Goal: Information Seeking & Learning: Learn about a topic

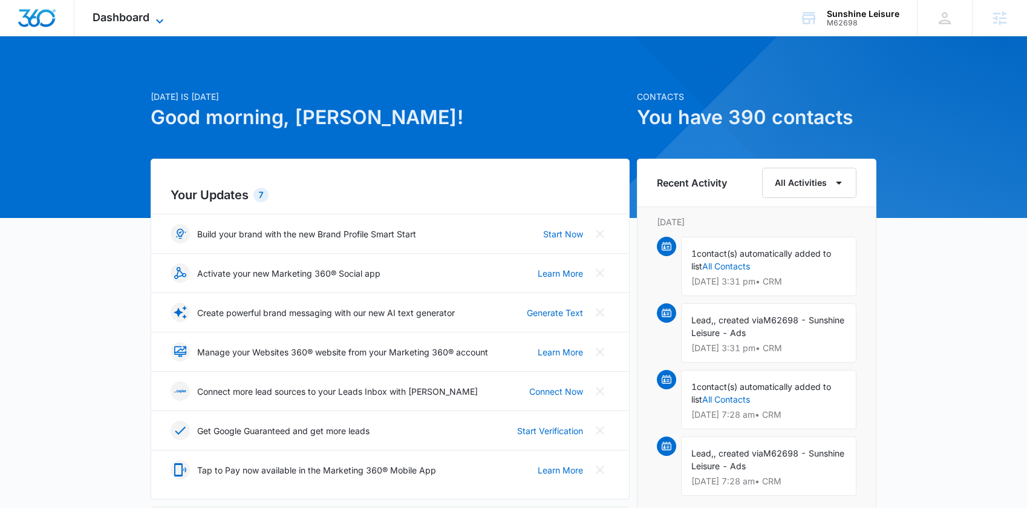
click at [122, 13] on span "Dashboard" at bounding box center [121, 17] width 57 height 13
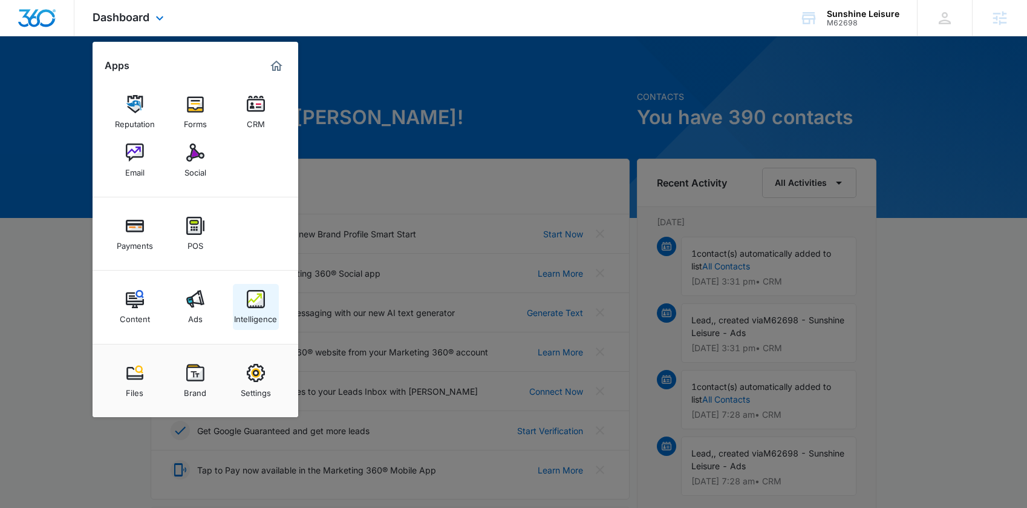
click at [247, 315] on div "Intelligence" at bounding box center [255, 316] width 43 height 16
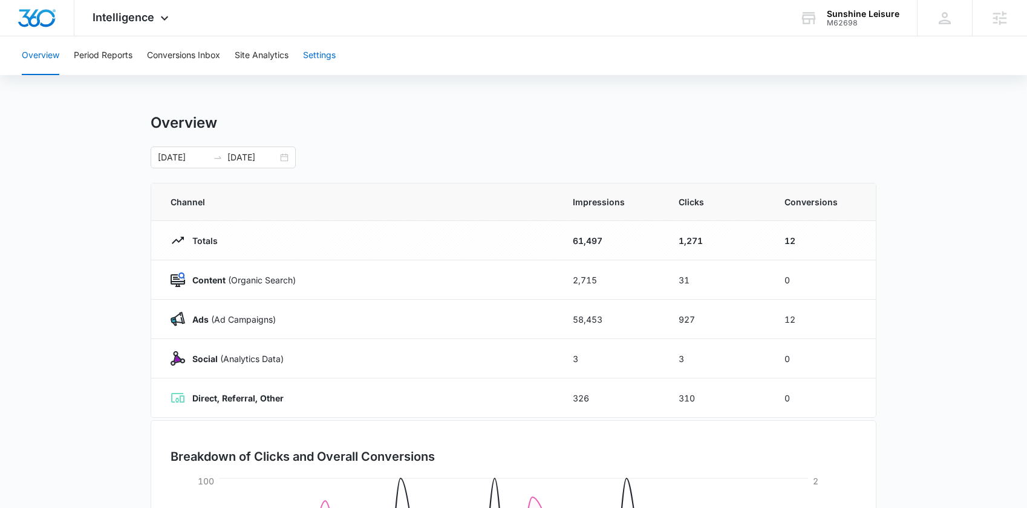
click at [316, 50] on button "Settings" at bounding box center [319, 55] width 33 height 39
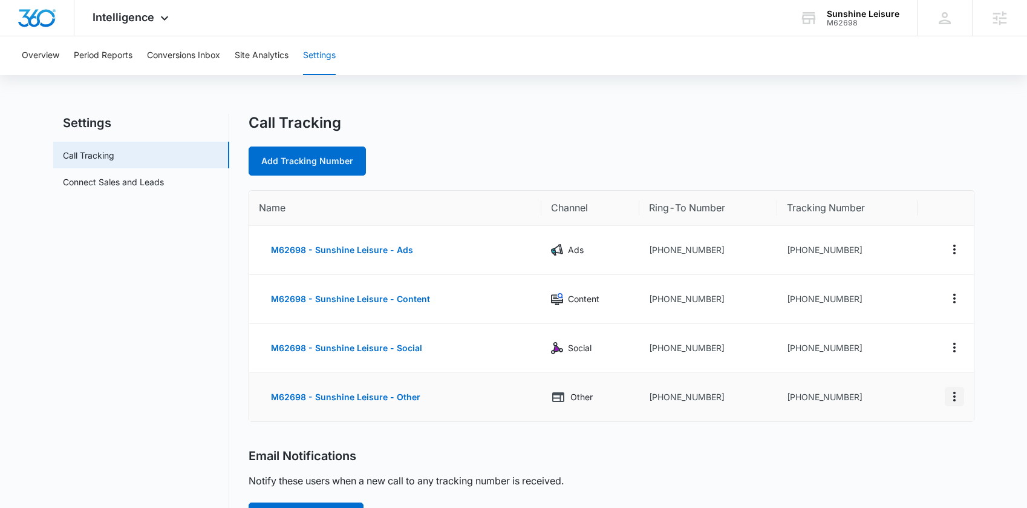
click at [960, 398] on icon "Actions" at bounding box center [954, 396] width 15 height 15
click at [890, 403] on div "Delete" at bounding box center [897, 401] width 25 height 8
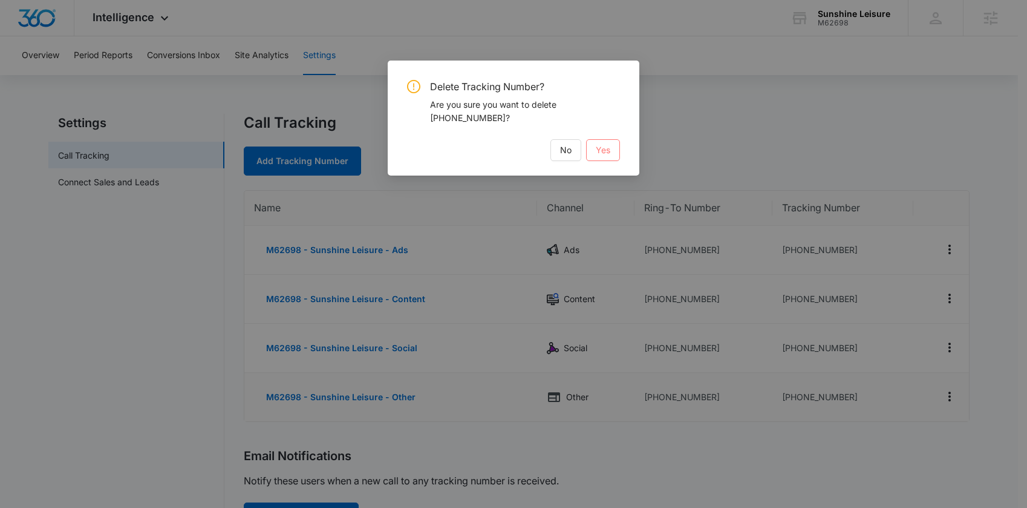
click at [603, 153] on span "Yes" at bounding box center [603, 149] width 15 height 13
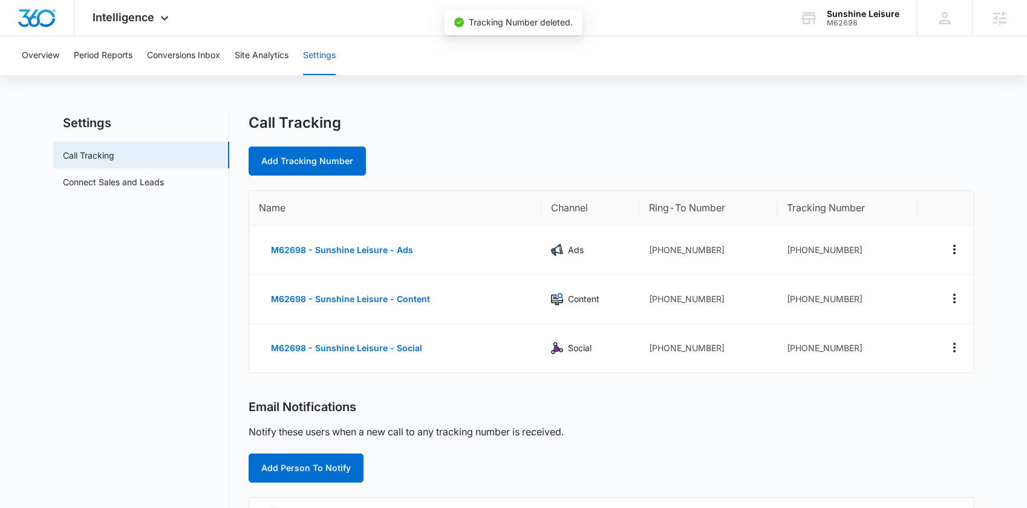
click at [333, 142] on div "Call Tracking Add Tracking Number" at bounding box center [612, 145] width 726 height 62
click at [327, 148] on link "Add Tracking Number" at bounding box center [307, 160] width 117 height 29
select select "by_area_code"
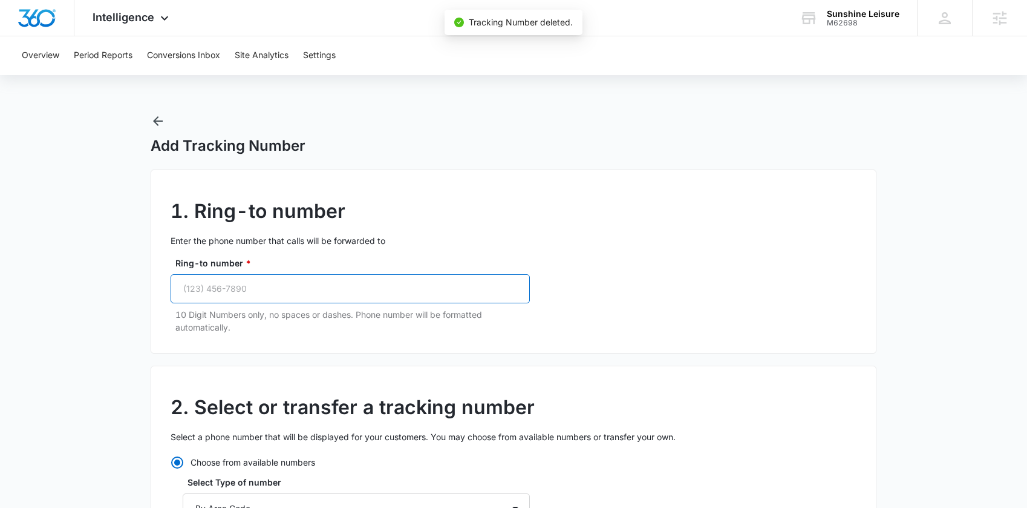
click at [196, 287] on input "Ring-to number *" at bounding box center [350, 288] width 359 height 29
click at [204, 286] on input "Ring-to number *" at bounding box center [350, 288] width 359 height 29
click at [304, 291] on input "Ring-to number *" at bounding box center [350, 288] width 359 height 29
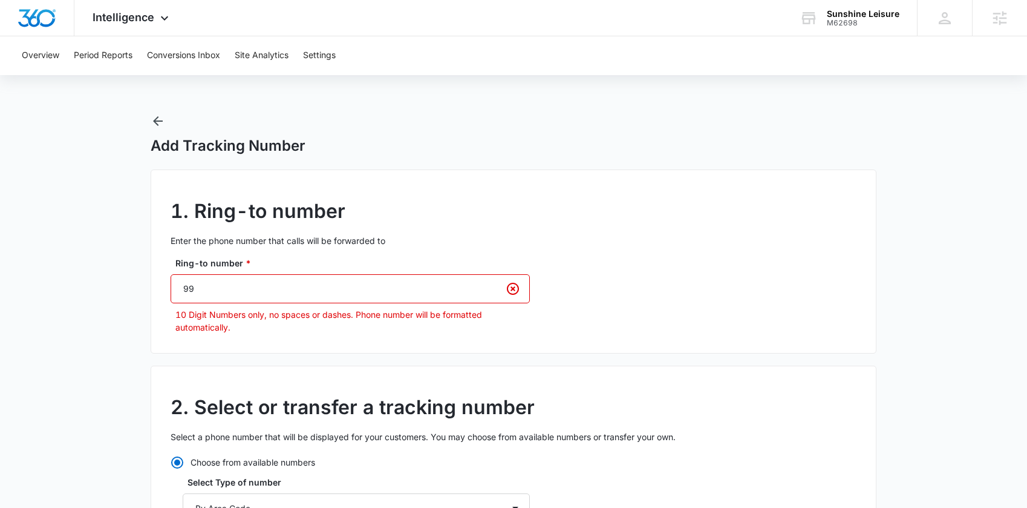
type input "9"
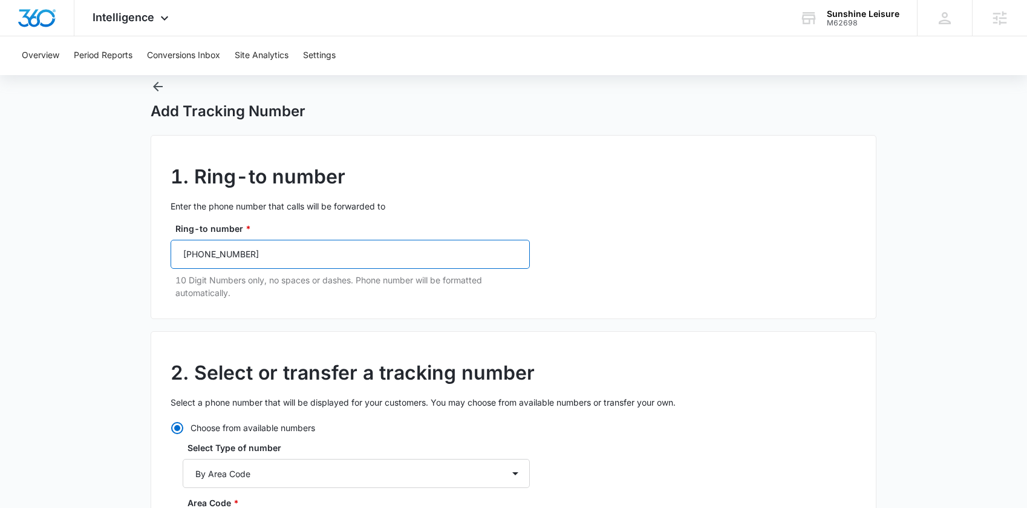
scroll to position [191, 0]
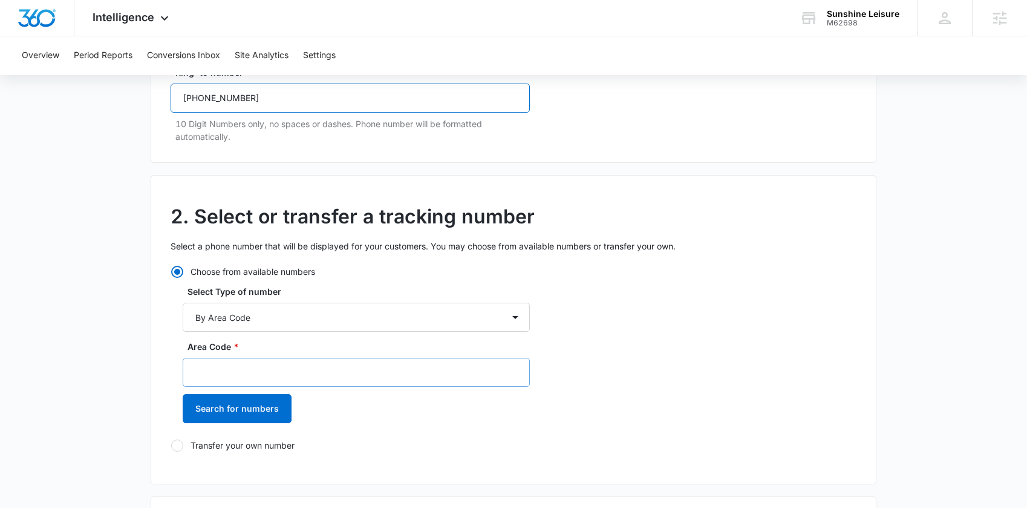
type input "(689) 208-2641"
click at [253, 376] on input "Area Code *" at bounding box center [356, 371] width 347 height 29
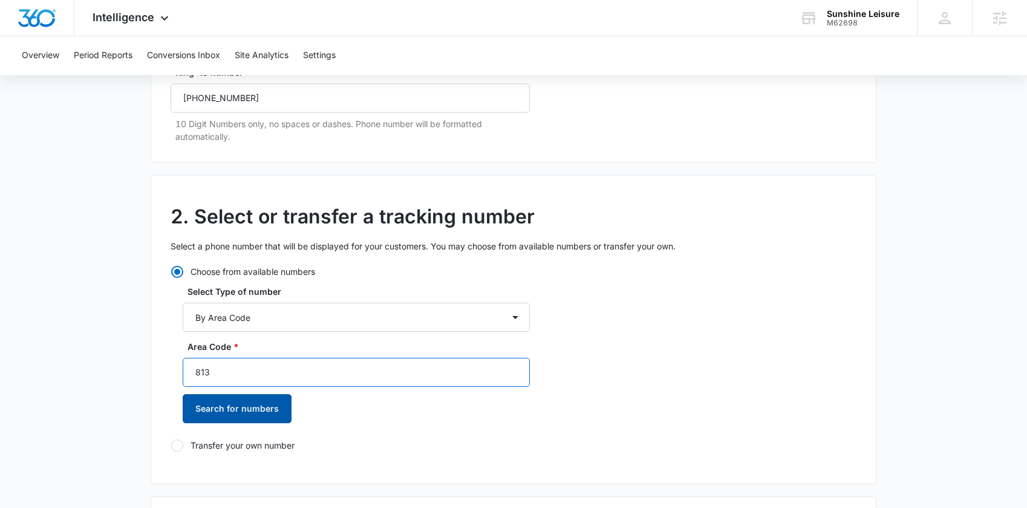
type input "813"
click at [203, 406] on button "Search for numbers" at bounding box center [237, 408] width 109 height 29
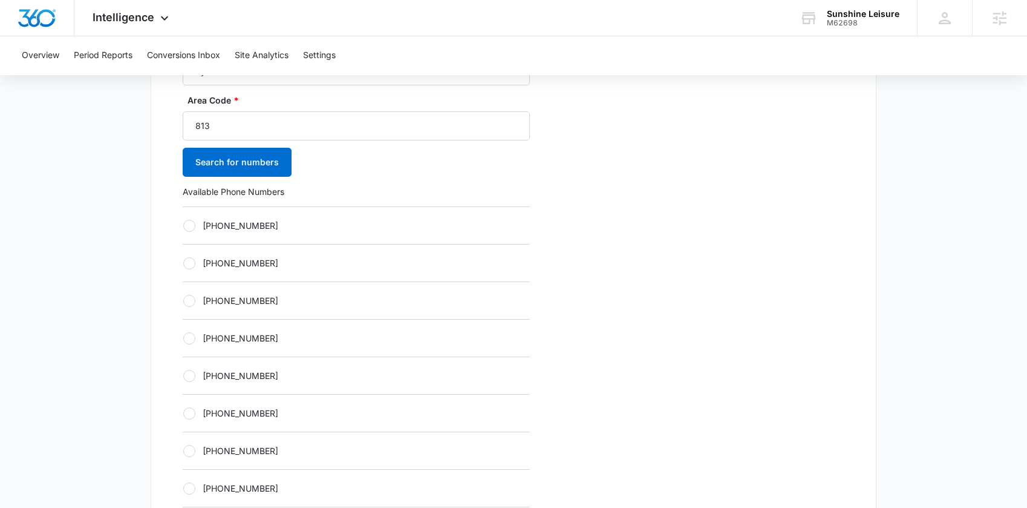
scroll to position [449, 0]
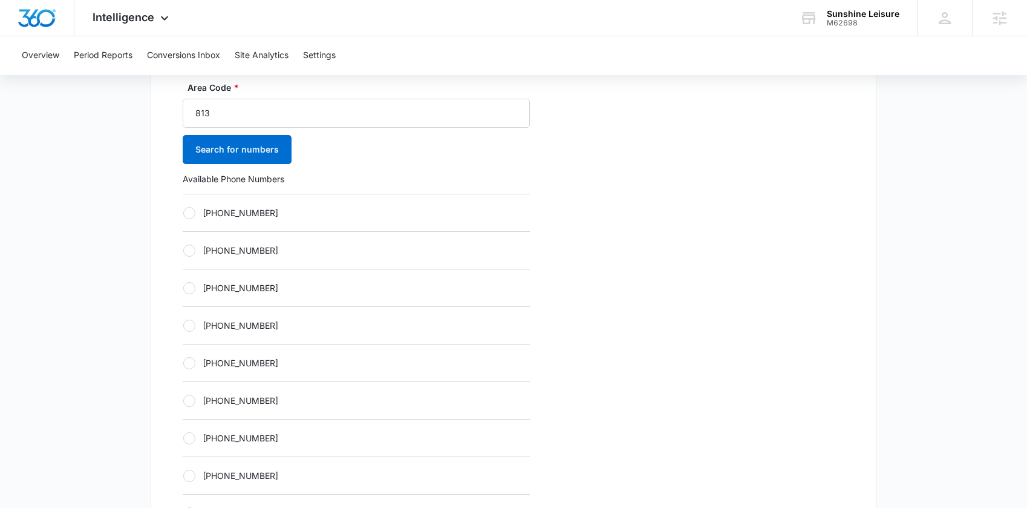
click at [237, 439] on label "+18133281372" at bounding box center [356, 437] width 347 height 13
click at [183, 438] on input "+18133281372" at bounding box center [183, 437] width 1 height 1
radio input "true"
click at [234, 142] on button "Search for numbers" at bounding box center [237, 149] width 109 height 29
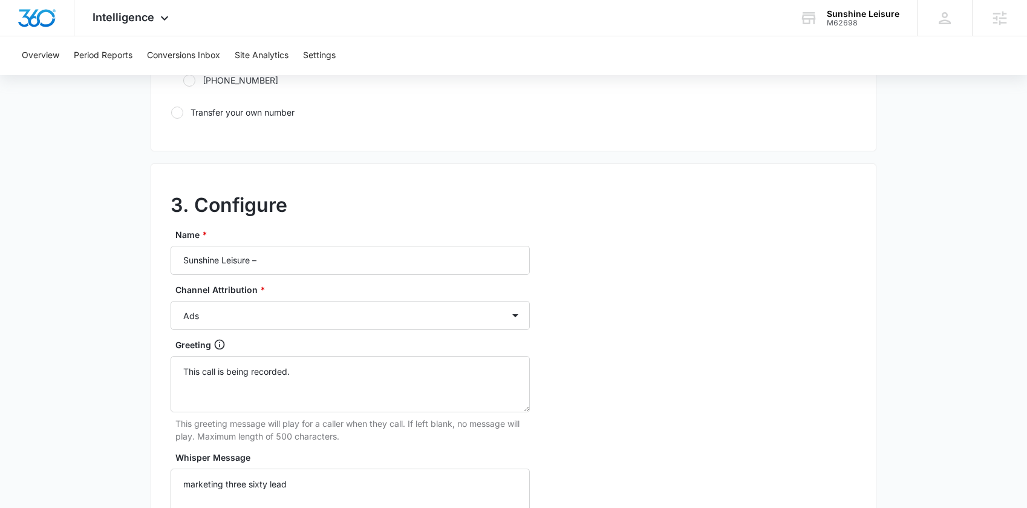
scroll to position [922, 0]
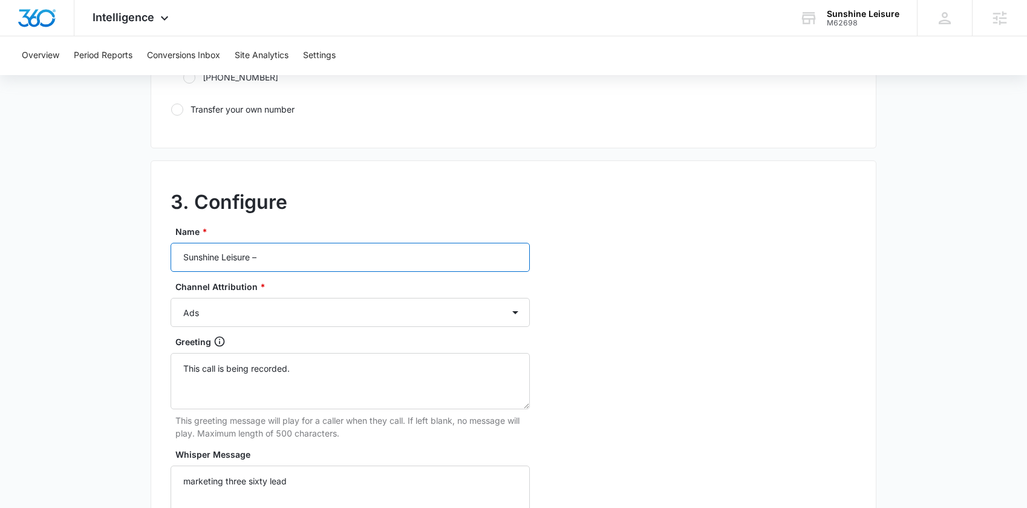
click at [293, 251] on input "Sunshine Leisure –" at bounding box center [350, 257] width 359 height 29
paste input "melbourne"
click at [263, 254] on input "Sunshine Leisure – melbourne" at bounding box center [350, 257] width 359 height 29
type input "Sunshine Leisure – Melbourne"
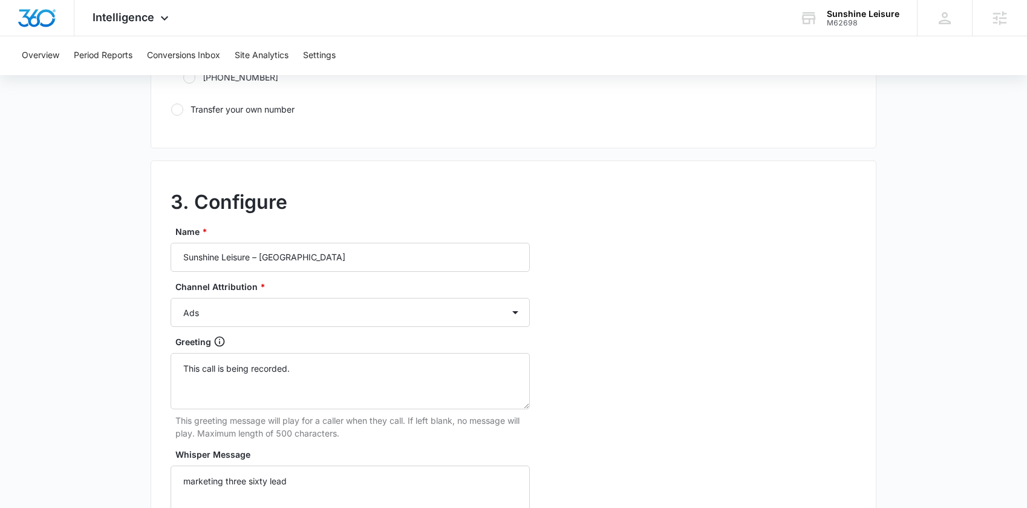
click at [574, 241] on div "3. Configure Name * Sunshine Leisure – Melbourne Channel Attribution * Ads Loca…" at bounding box center [514, 428] width 726 height 537
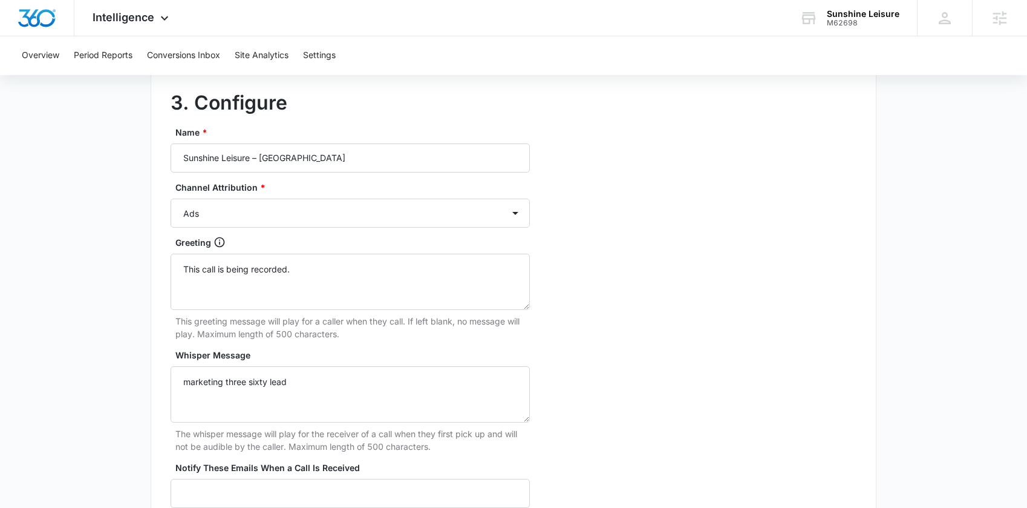
scroll to position [1142, 0]
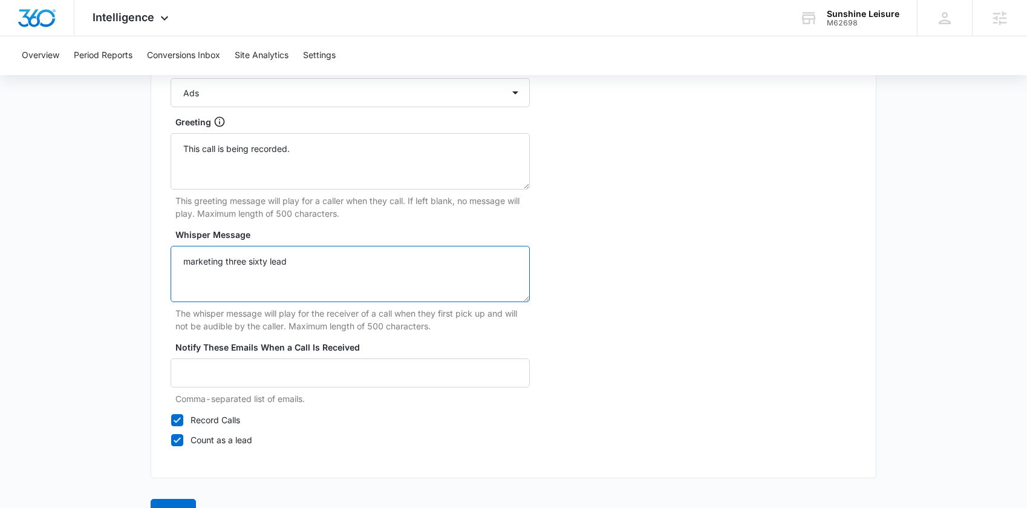
click at [294, 270] on textarea "marketing three sixty lead" at bounding box center [350, 274] width 359 height 56
paste textarea "melbourne"
type textarea "marketing three sixty lead - melbourne"
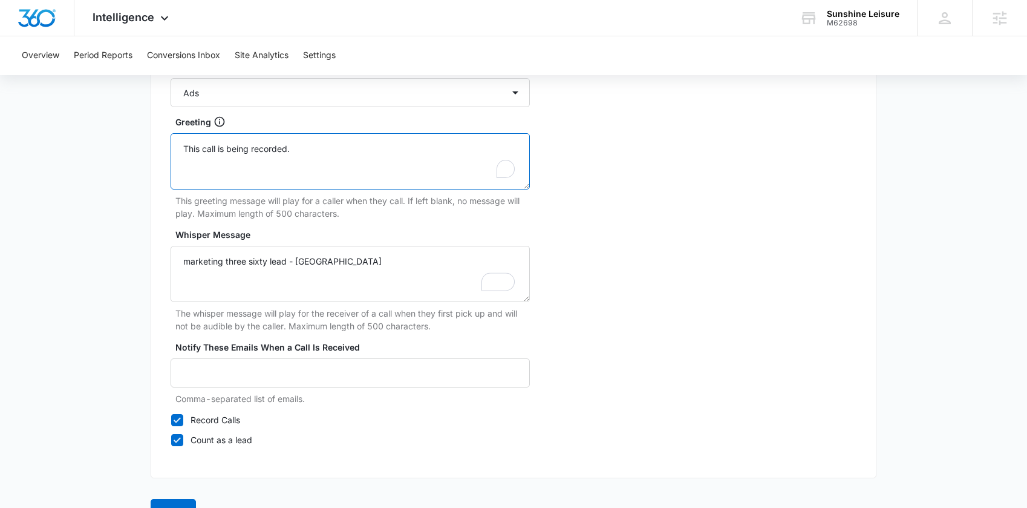
drag, startPoint x: 134, startPoint y: 162, endPoint x: 79, endPoint y: 163, distance: 55.0
click at [238, 144] on textarea "This call is being recorded." at bounding box center [350, 161] width 359 height 56
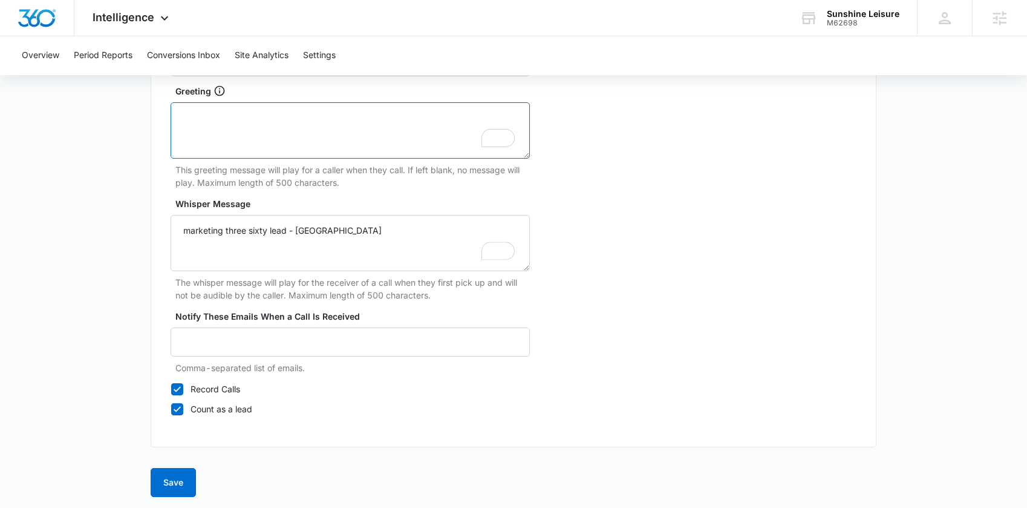
scroll to position [1177, 0]
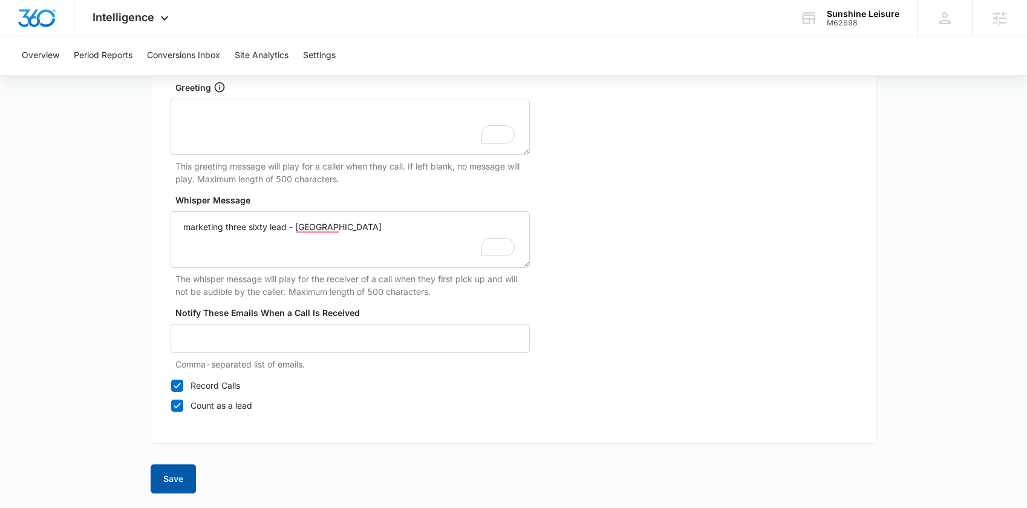
click at [184, 478] on button "Save" at bounding box center [173, 478] width 45 height 29
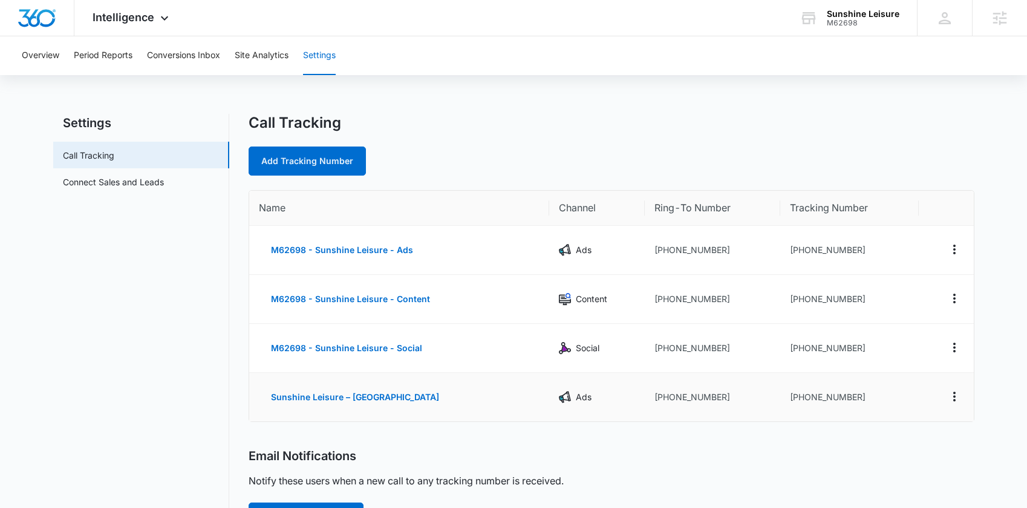
click at [818, 402] on td "+18133281372" at bounding box center [849, 397] width 138 height 48
click at [816, 399] on td "+18133281372" at bounding box center [849, 397] width 138 height 48
click at [816, 399] on td "[PHONE_NUMBER]" at bounding box center [849, 397] width 138 height 48
copy td "18133281372"
click at [806, 249] on td "+16892070265" at bounding box center [849, 250] width 138 height 49
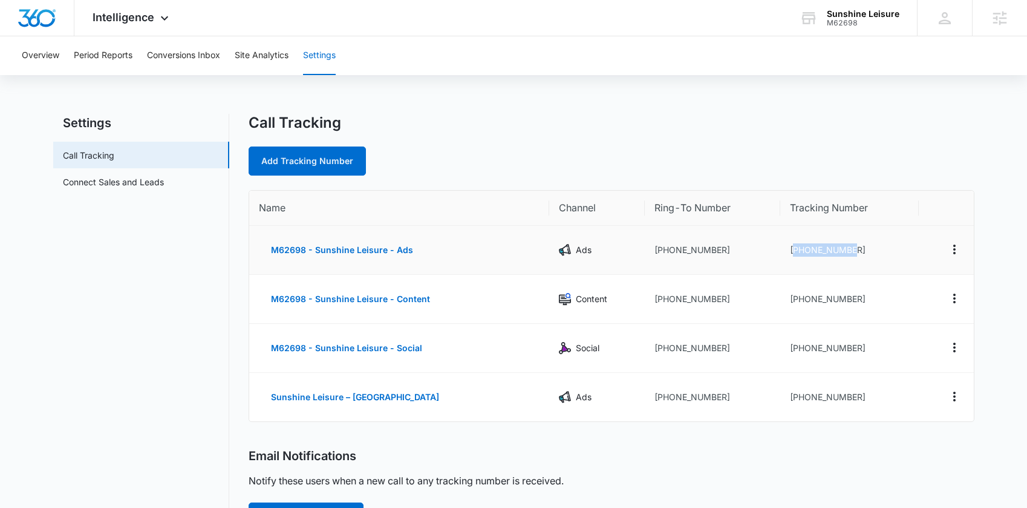
click at [806, 249] on td "+16892070265" at bounding box center [849, 250] width 138 height 49
copy td "16892070265"
click at [817, 399] on td "+18133281372" at bounding box center [849, 397] width 138 height 48
click at [817, 397] on td "+18133281372" at bounding box center [849, 397] width 138 height 48
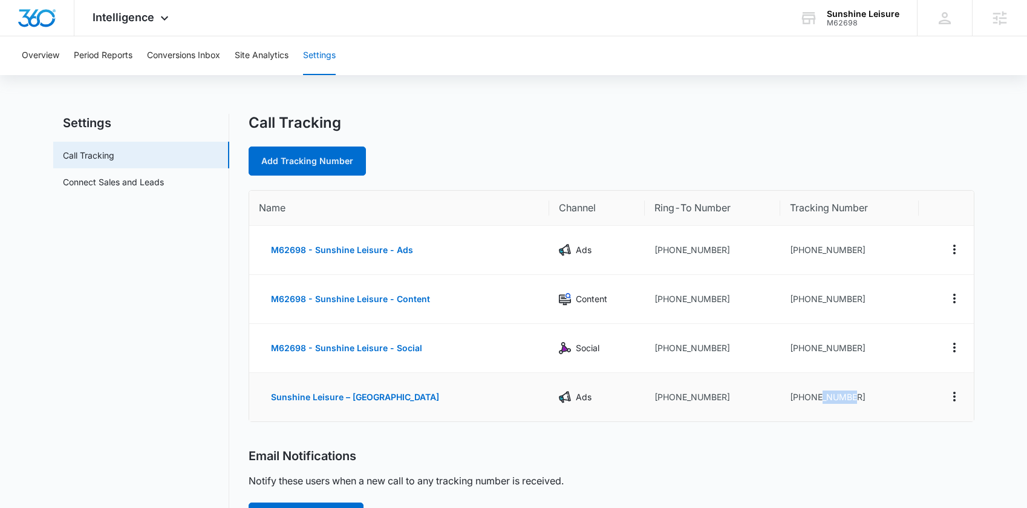
click at [817, 397] on td "+18133281372" at bounding box center [849, 397] width 138 height 48
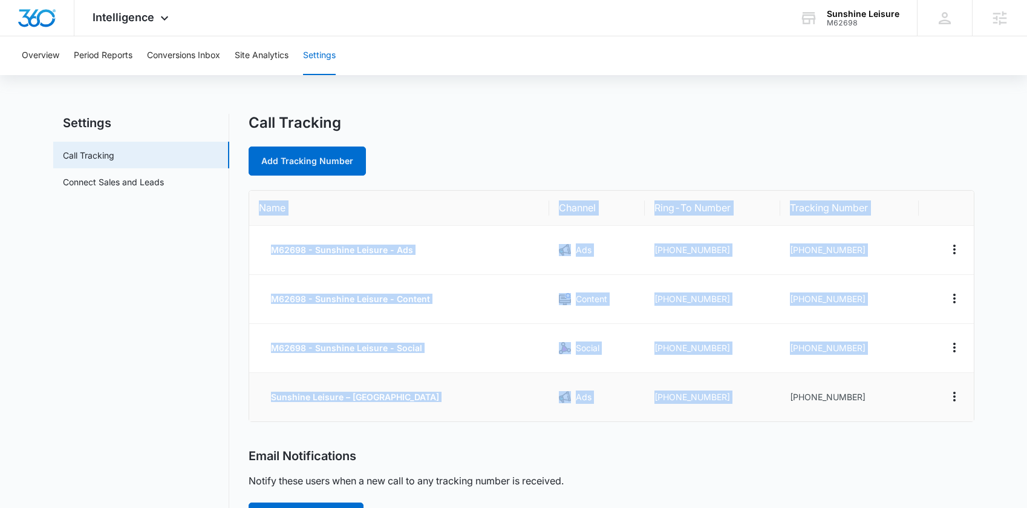
click at [816, 397] on td "+18133281372" at bounding box center [849, 397] width 138 height 48
copy table "Name Channel Ring-To Number Tracking Number M62698 - Sunshine Leisure - Ads Ads…"
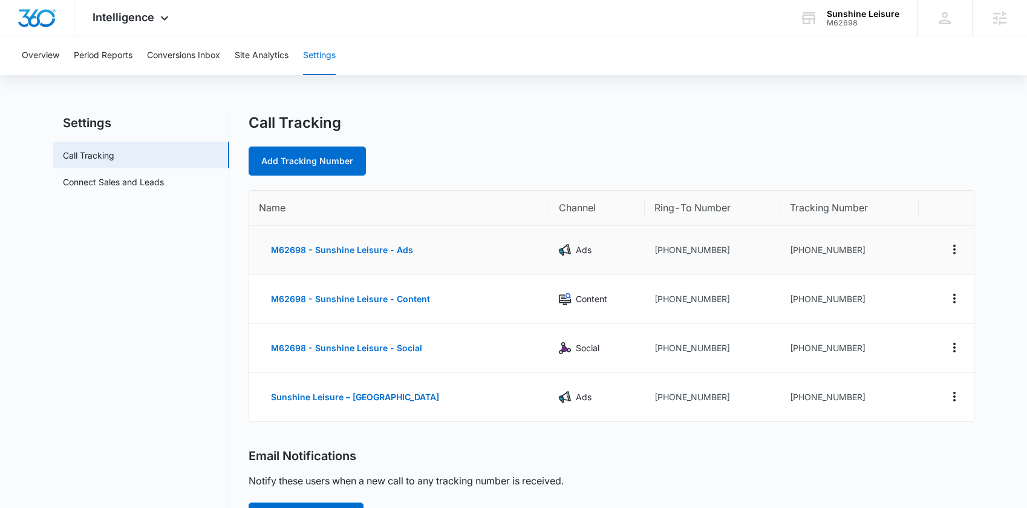
click at [815, 253] on td "+16892070265" at bounding box center [849, 250] width 138 height 49
click at [814, 252] on td "+16892070265" at bounding box center [849, 250] width 138 height 49
copy td "16892070265"
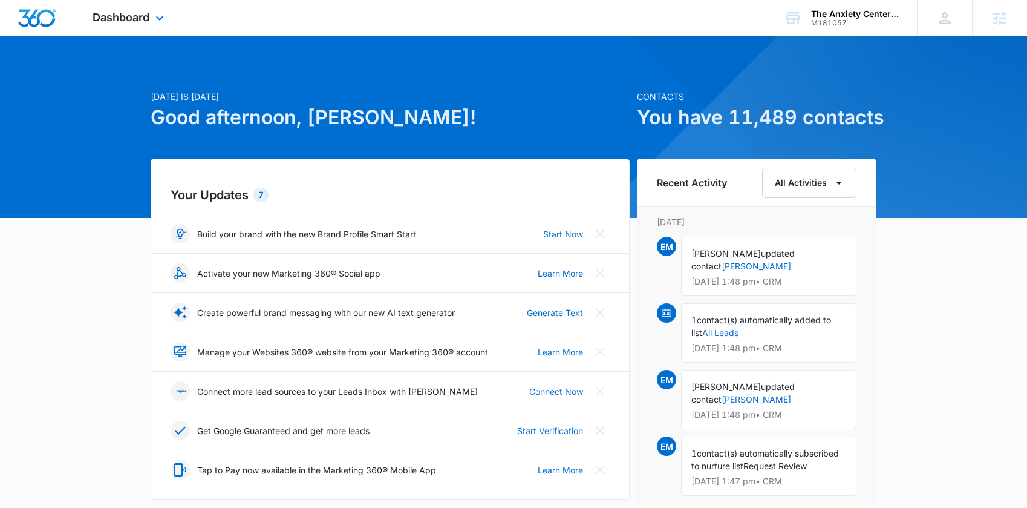
click at [140, 25] on div "Dashboard Apps Reputation Websites Forms CRM Email Social Payments POS Content …" at bounding box center [129, 18] width 111 height 36
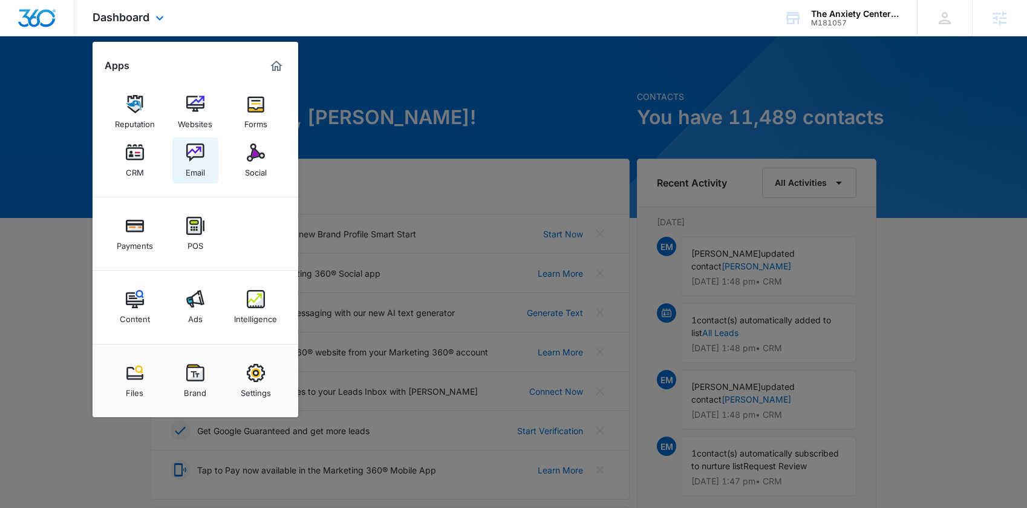
click at [193, 158] on img at bounding box center [195, 152] width 18 height 18
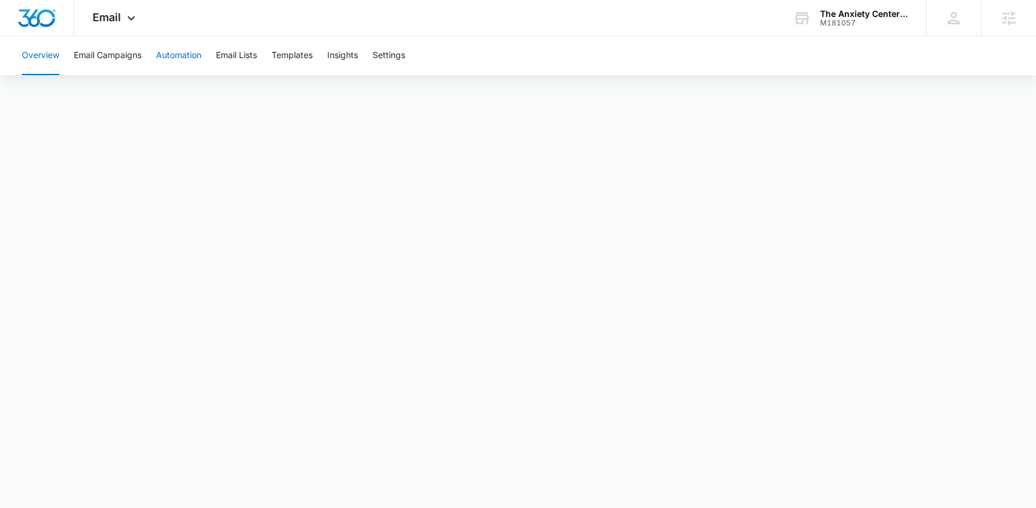
click at [183, 61] on button "Automation" at bounding box center [178, 55] width 45 height 39
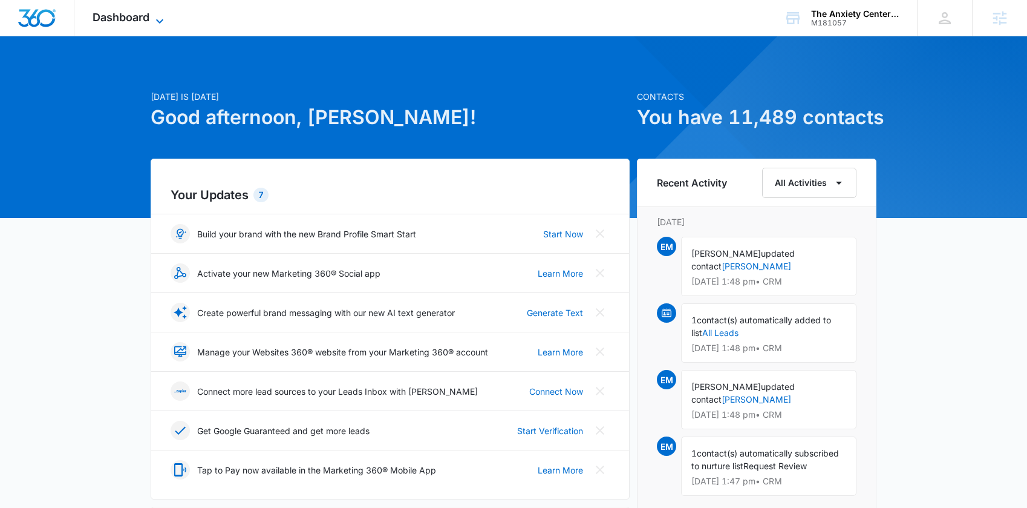
click at [161, 16] on icon at bounding box center [159, 21] width 15 height 15
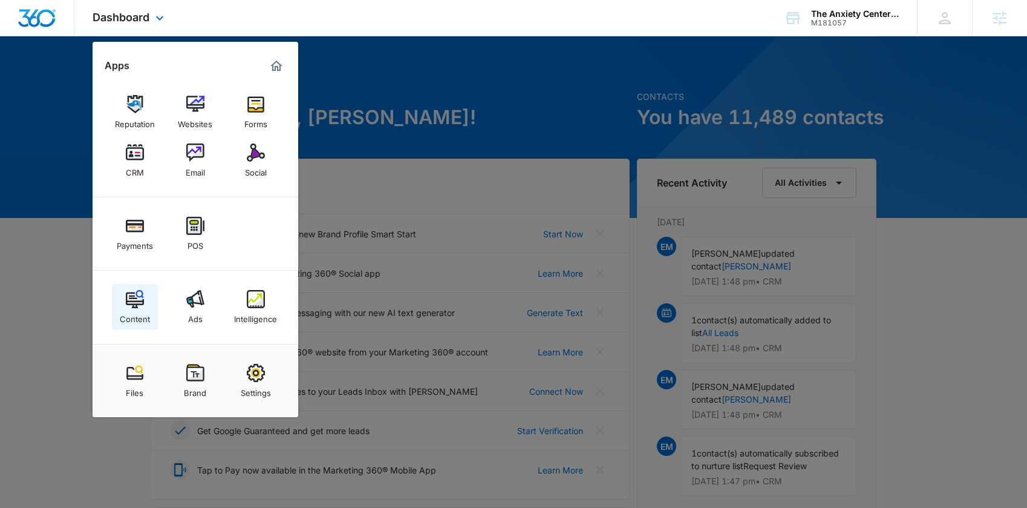
click at [126, 308] on div "Content" at bounding box center [135, 316] width 30 height 16
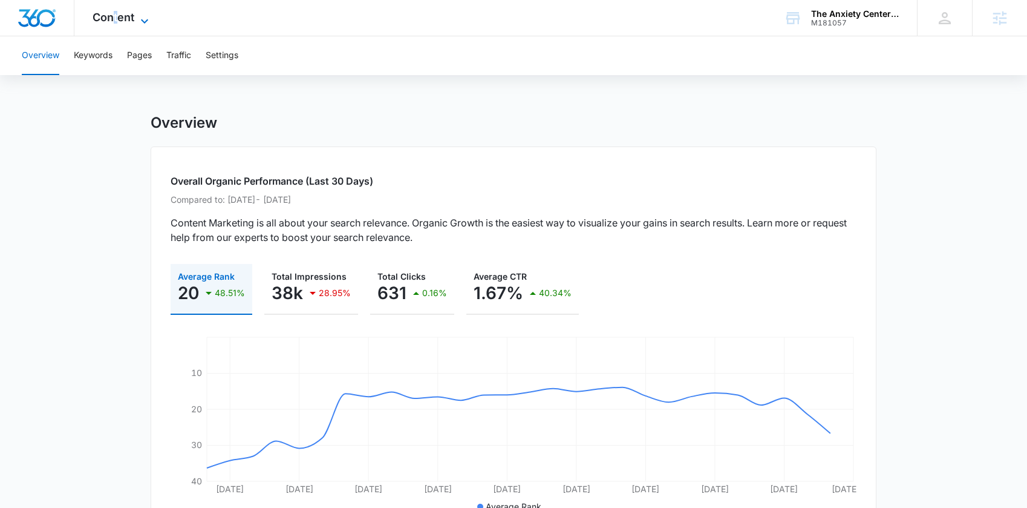
click at [117, 11] on span "Content" at bounding box center [114, 17] width 42 height 13
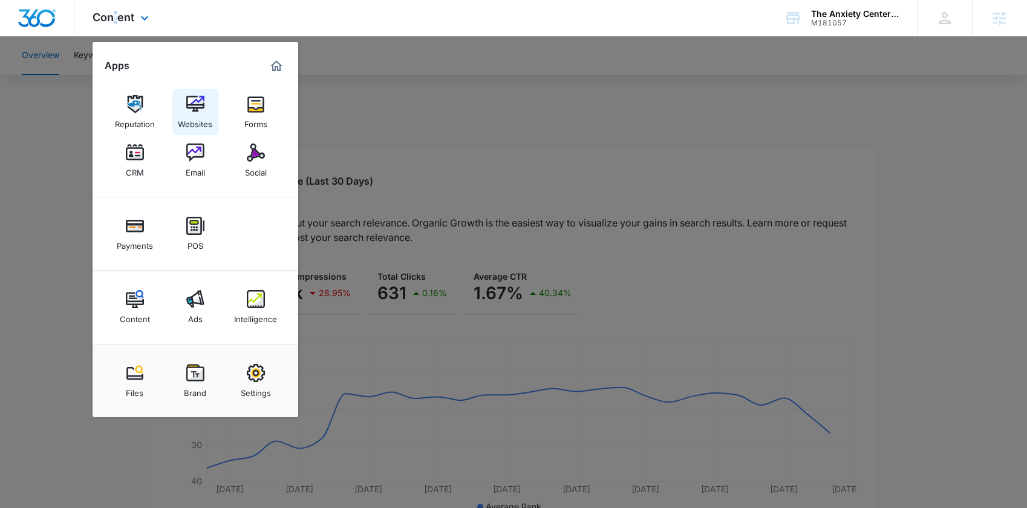
click at [196, 103] on img at bounding box center [195, 104] width 18 height 18
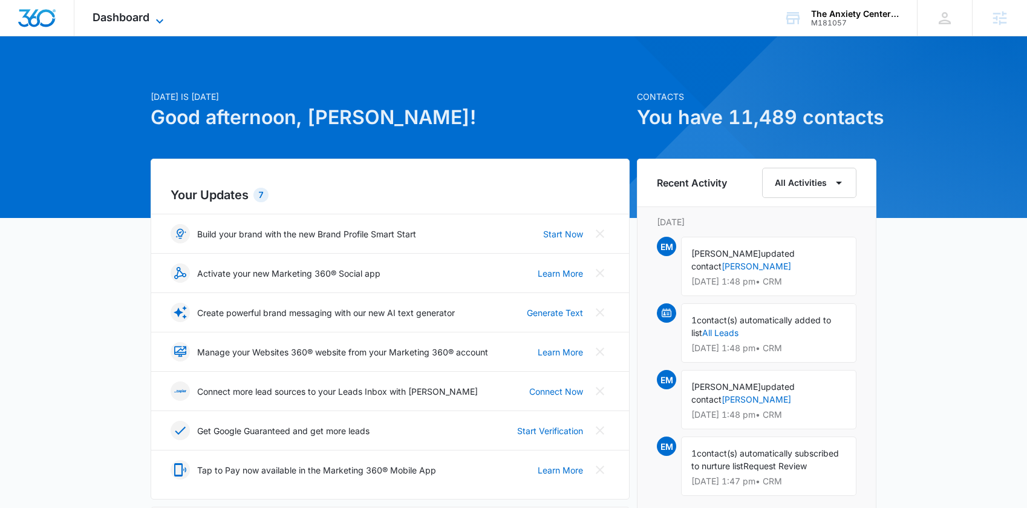
click at [125, 16] on span "Dashboard" at bounding box center [121, 17] width 57 height 13
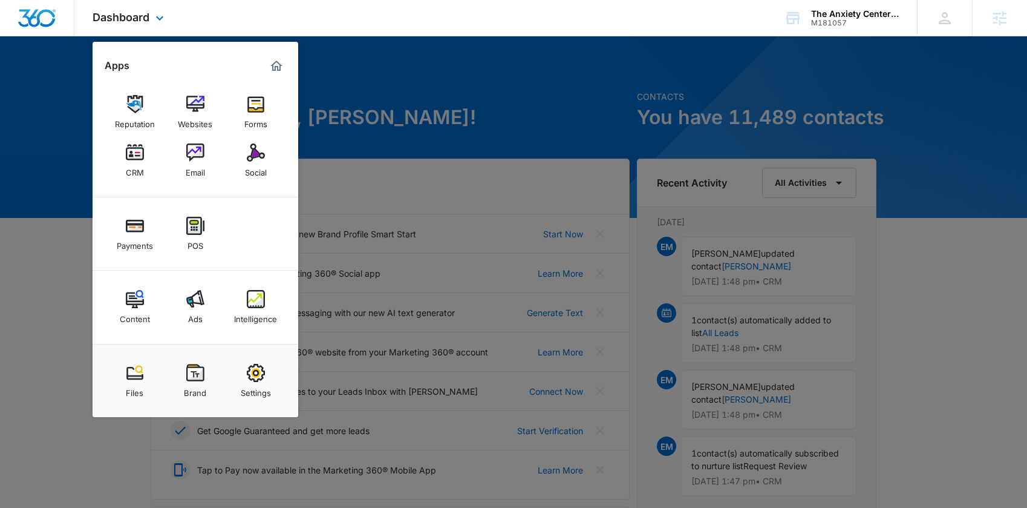
click at [227, 302] on div "Content Ads Intelligence" at bounding box center [196, 306] width 206 height 73
click at [193, 298] on img at bounding box center [195, 299] width 18 height 18
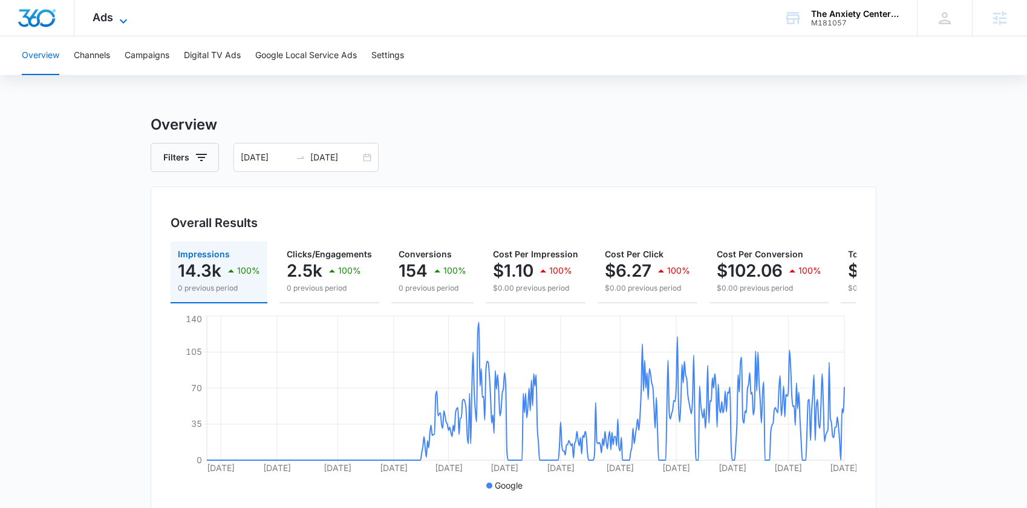
click at [116, 22] on icon at bounding box center [123, 21] width 15 height 15
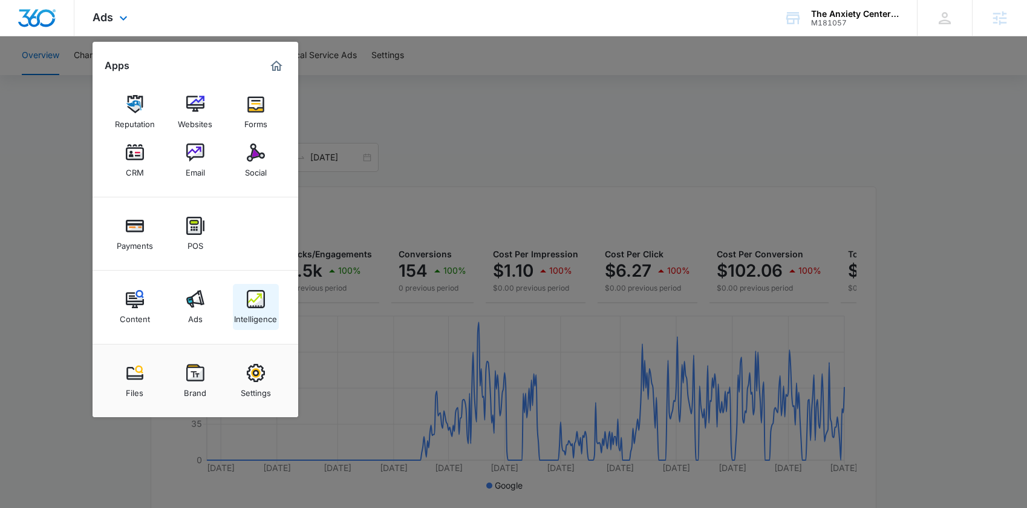
click at [260, 300] on img at bounding box center [256, 299] width 18 height 18
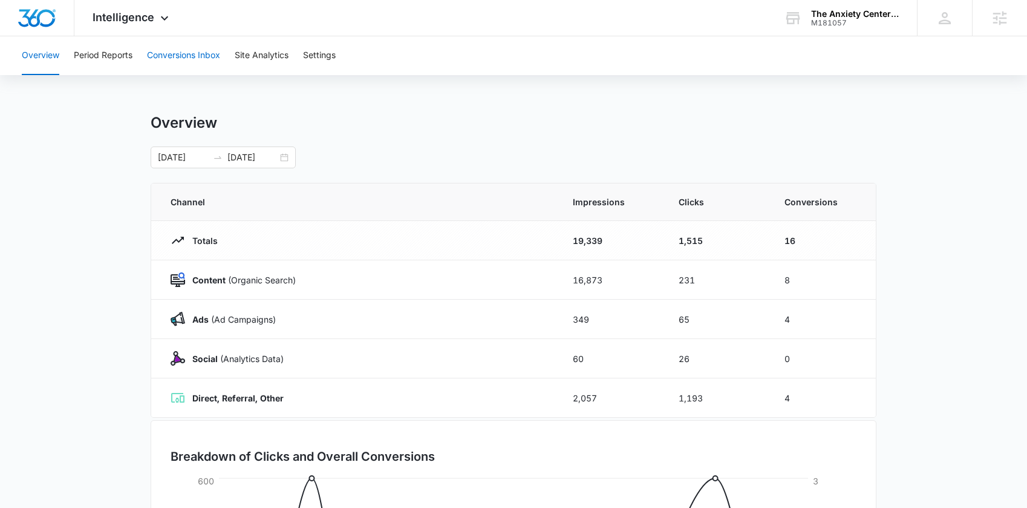
click at [205, 55] on button "Conversions Inbox" at bounding box center [183, 55] width 73 height 39
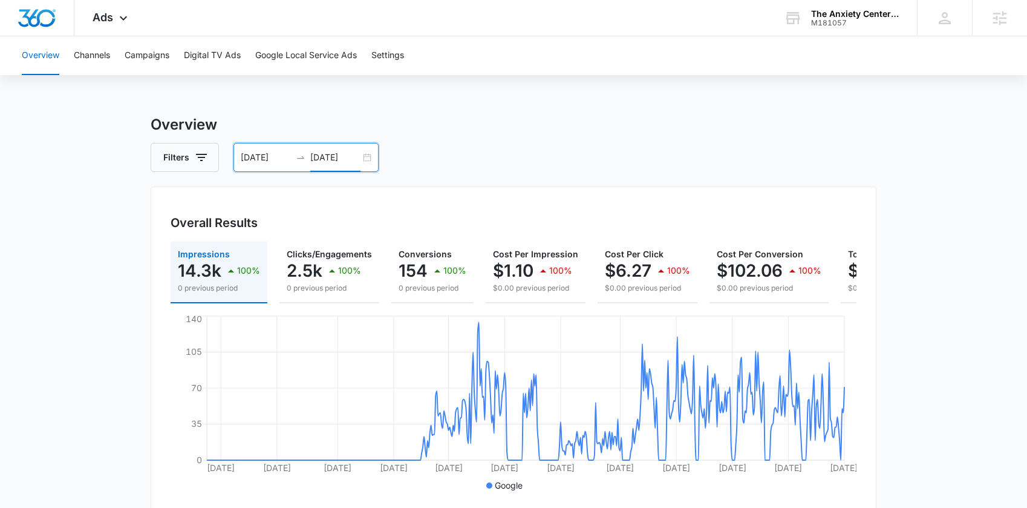
click at [337, 156] on input "[DATE]" at bounding box center [335, 157] width 50 height 13
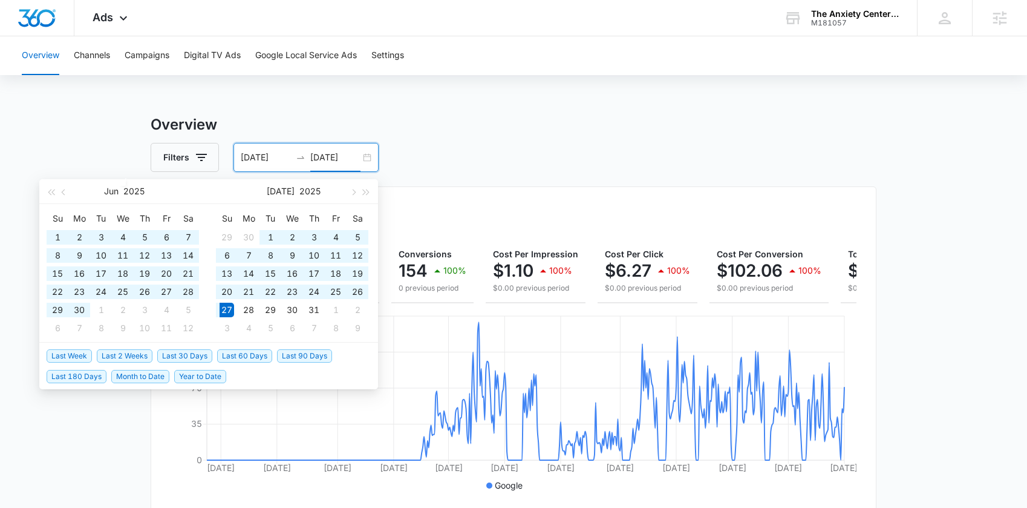
type input "[DATE]"
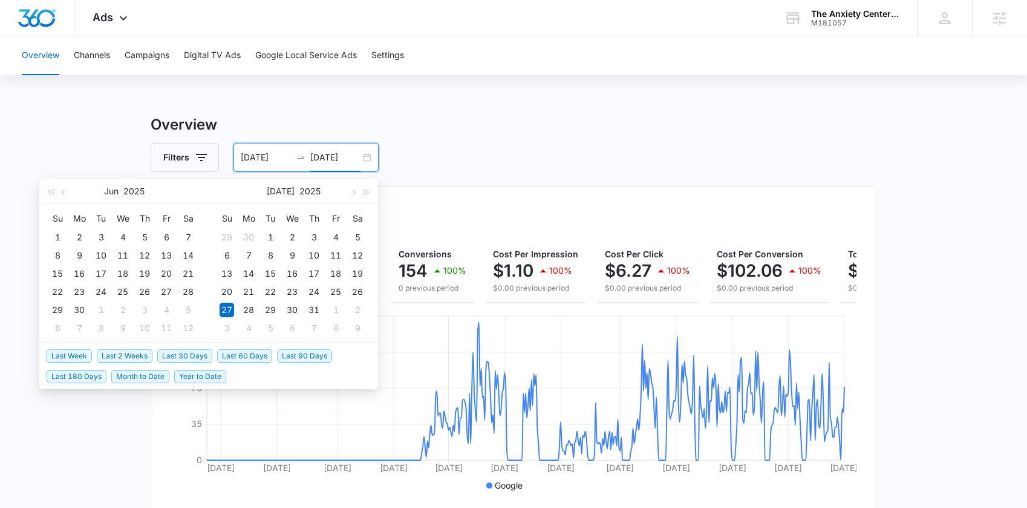
click at [132, 355] on span "Last 2 Weeks" at bounding box center [125, 355] width 56 height 13
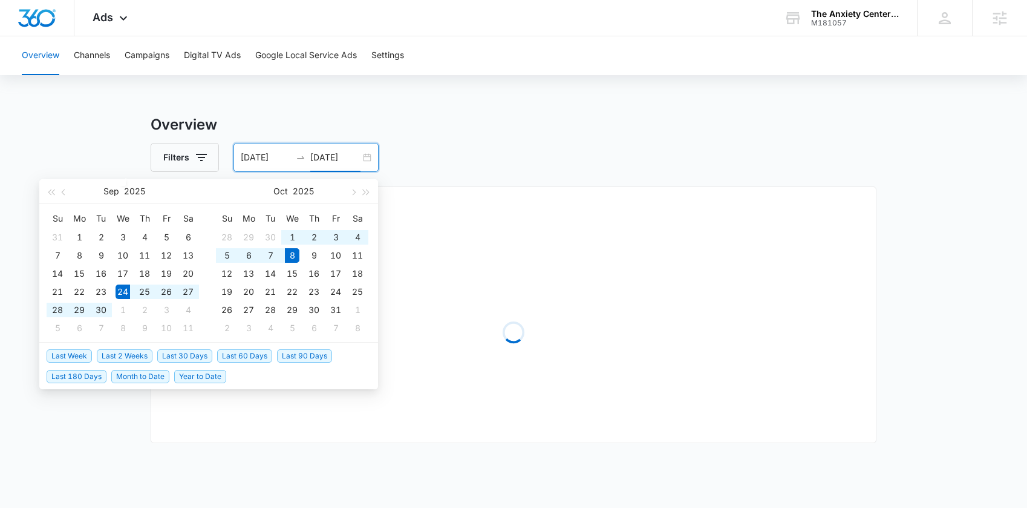
type input "[DATE]"
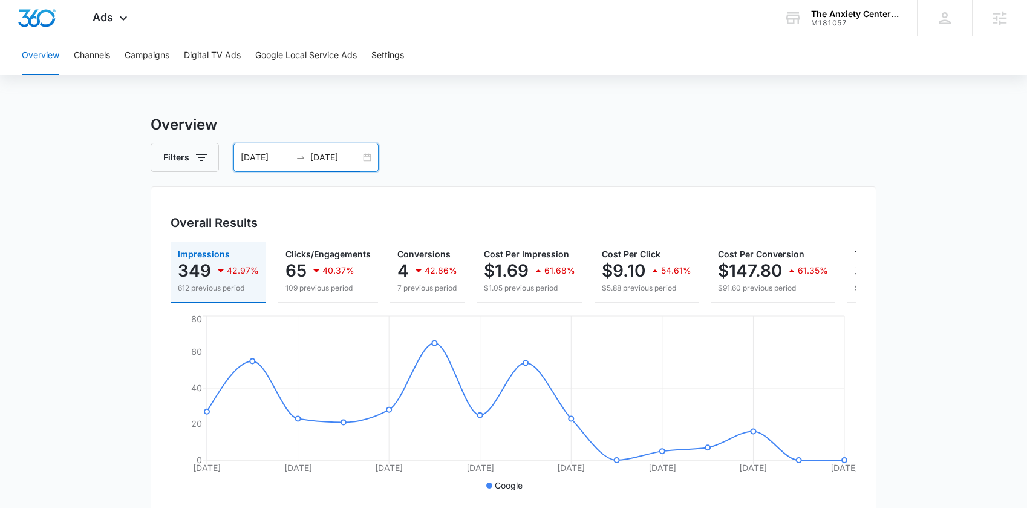
click at [322, 157] on input "[DATE]" at bounding box center [335, 157] width 50 height 13
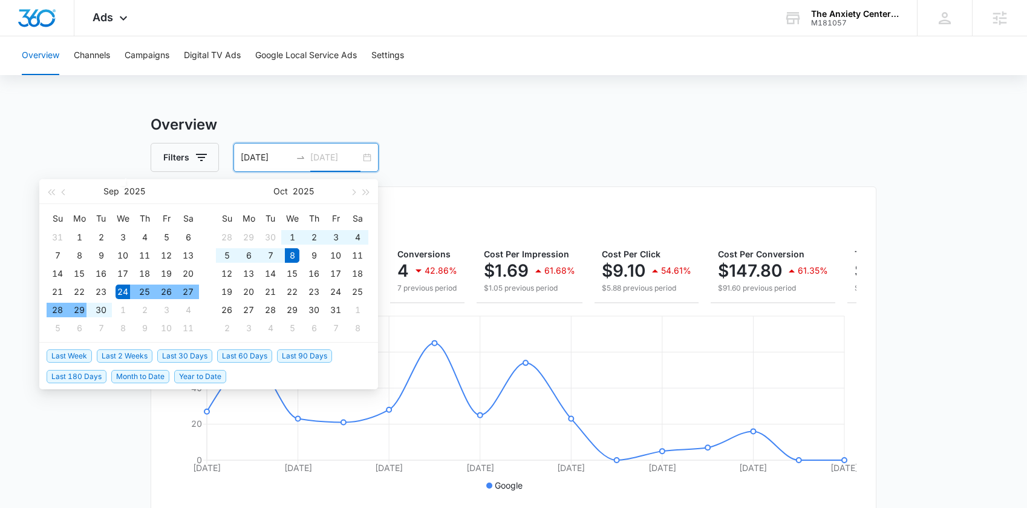
type input "[DATE]"
drag, startPoint x: 114, startPoint y: 351, endPoint x: 124, endPoint y: 347, distance: 10.6
click at [114, 351] on span "Last 2 Weeks" at bounding box center [125, 355] width 56 height 13
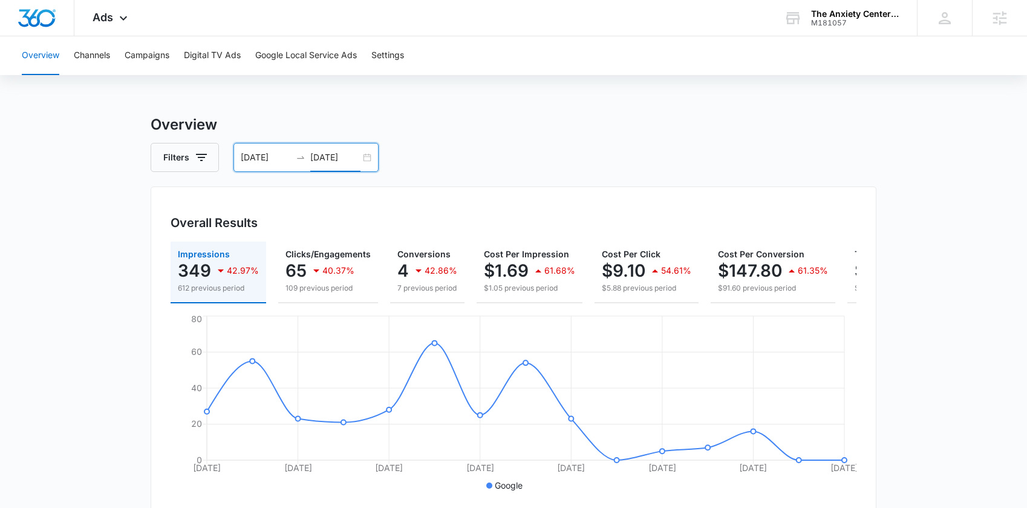
click at [339, 164] on div "[DATE] [DATE]" at bounding box center [305, 157] width 145 height 29
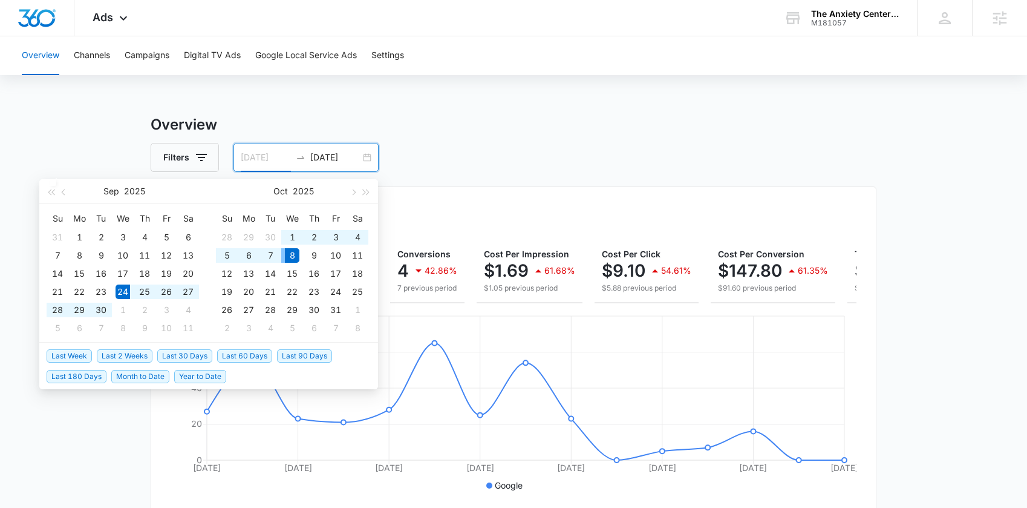
type input "[DATE]"
click at [128, 356] on span "Last 2 Weeks" at bounding box center [125, 355] width 56 height 13
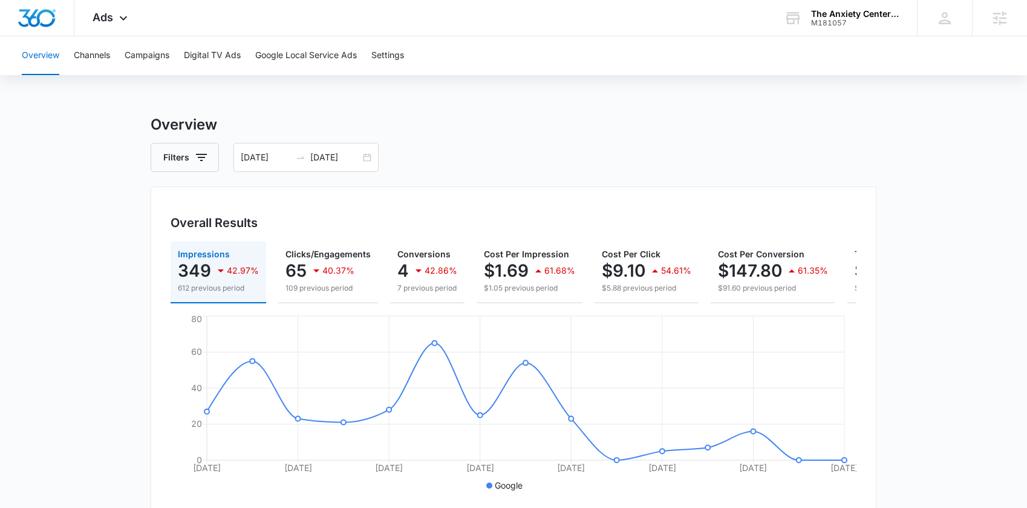
click at [506, 105] on div "Overview Channels Campaigns Digital TV Ads Google Local Service Ads Settings Ov…" at bounding box center [513, 509] width 1027 height 946
click at [146, 59] on button "Campaigns" at bounding box center [147, 55] width 45 height 39
click at [211, 159] on button "Filters" at bounding box center [185, 157] width 68 height 29
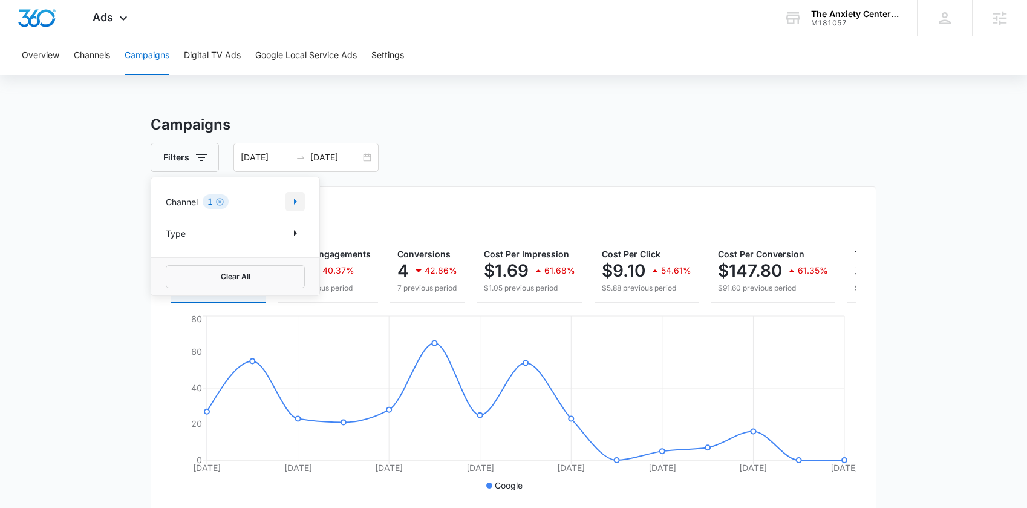
click at [303, 200] on button "Show Channel filters" at bounding box center [295, 201] width 19 height 19
drag, startPoint x: 178, startPoint y: 264, endPoint x: 212, endPoint y: 241, distance: 41.4
click at [178, 263] on div at bounding box center [172, 262] width 12 height 12
click at [166, 262] on input "Facebook / Instagram" at bounding box center [166, 261] width 1 height 1
checkbox input "true"
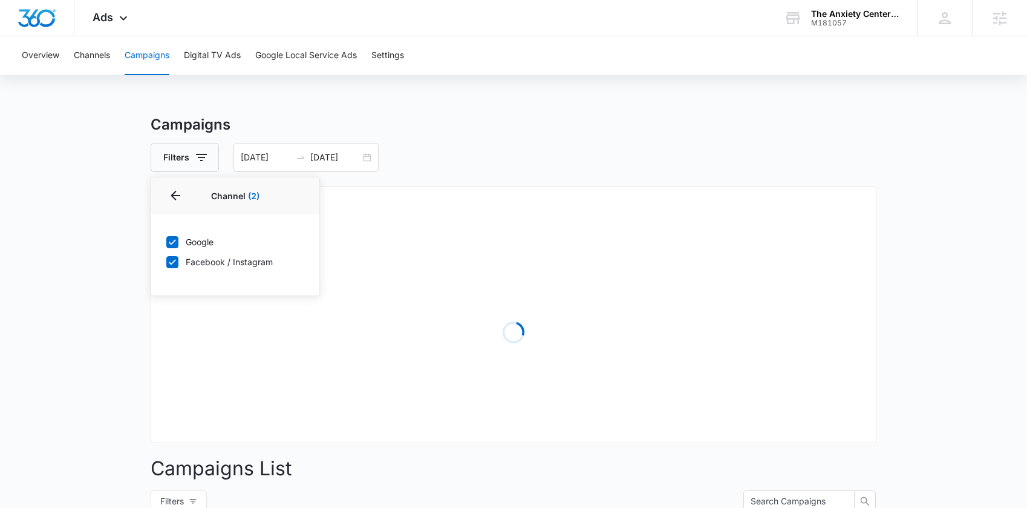
click at [597, 134] on h3 "Campaigns" at bounding box center [514, 125] width 726 height 22
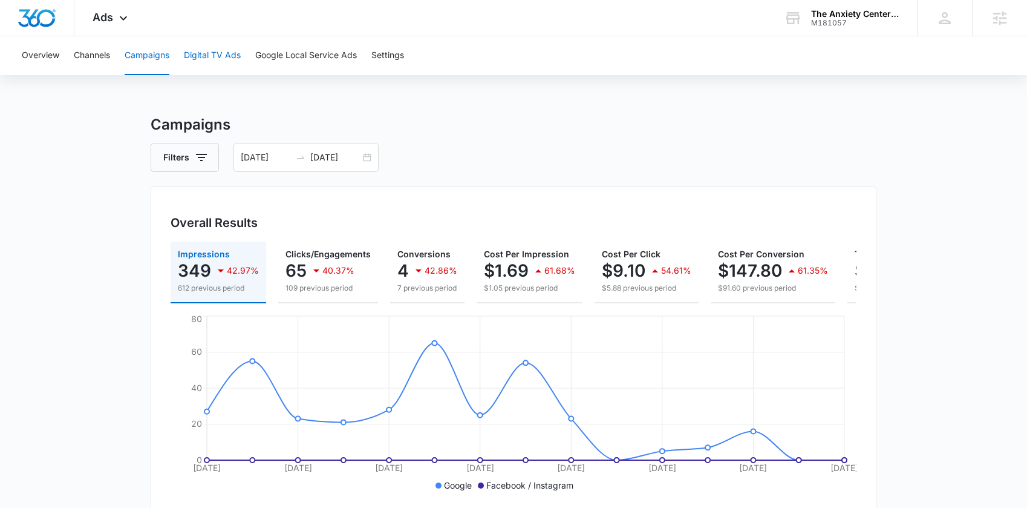
click at [207, 42] on button "Digital TV Ads" at bounding box center [212, 55] width 57 height 39
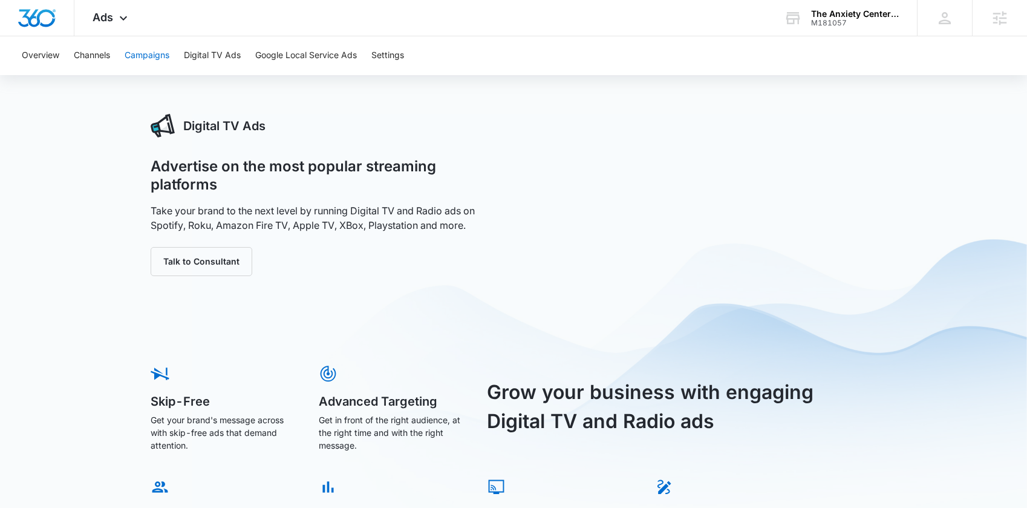
click at [129, 57] on button "Campaigns" at bounding box center [147, 55] width 45 height 39
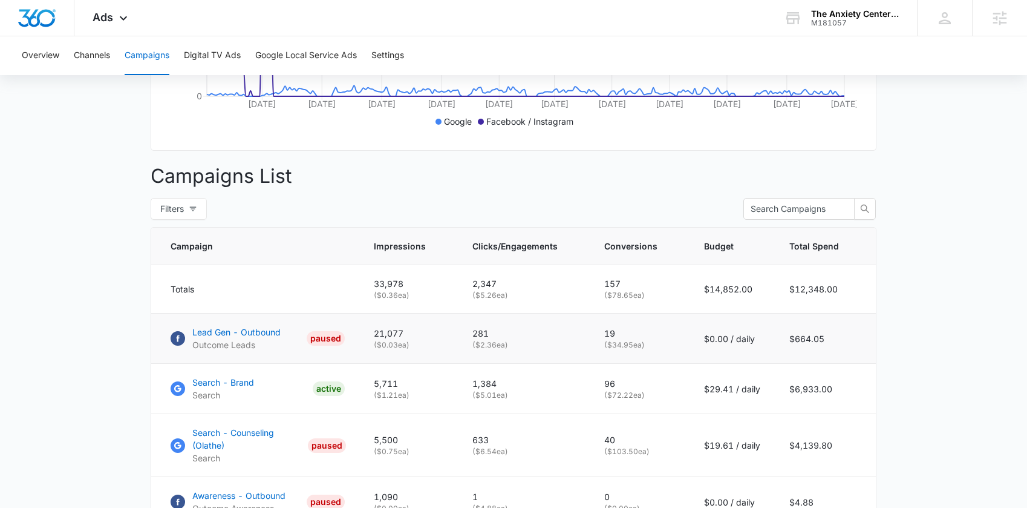
scroll to position [575, 0]
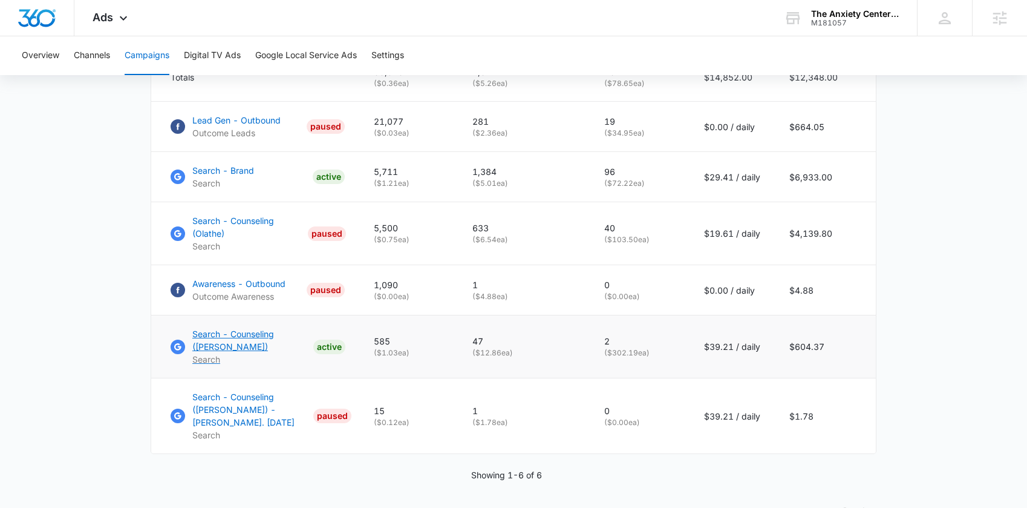
click at [221, 348] on p "Search - Counseling (Lawrence)" at bounding box center [250, 339] width 116 height 25
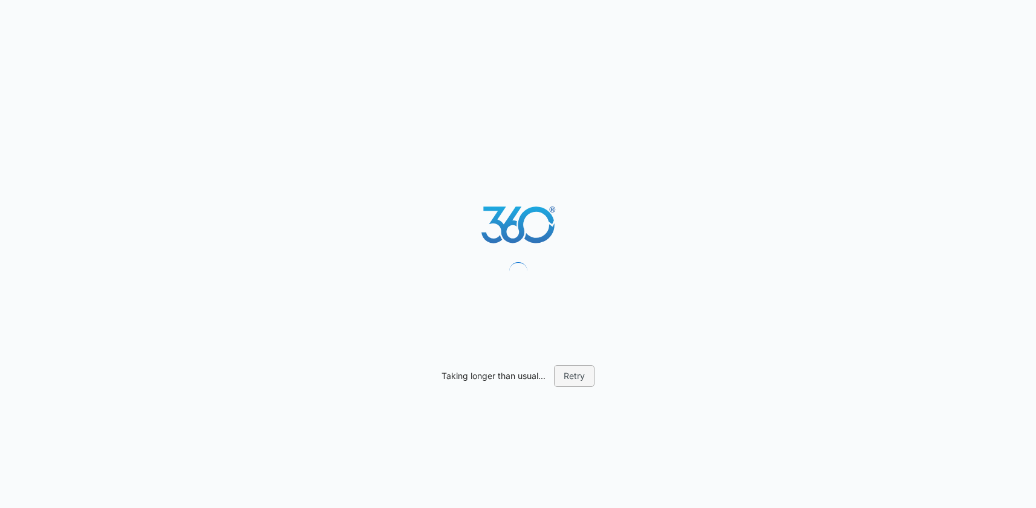
click at [572, 371] on button "Retry" at bounding box center [574, 376] width 41 height 22
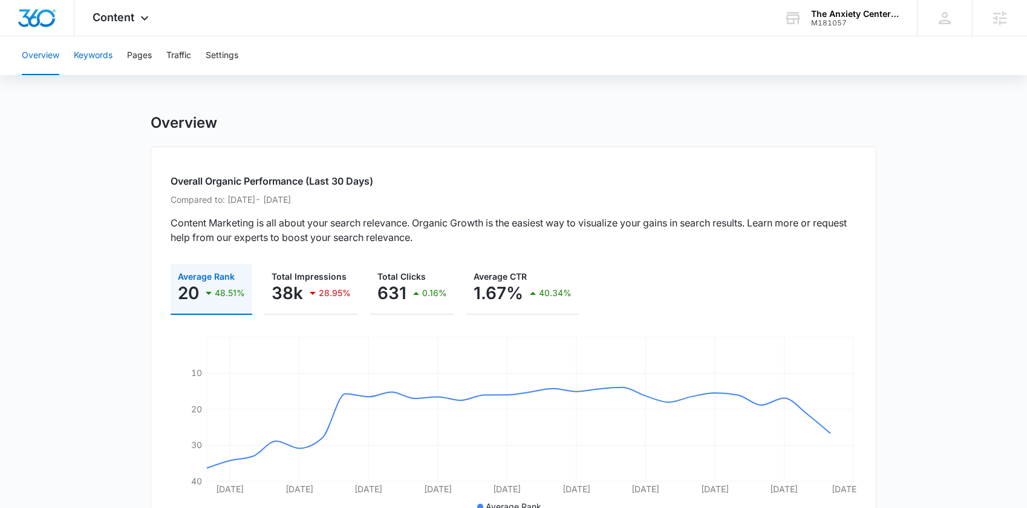
click at [86, 56] on button "Keywords" at bounding box center [93, 55] width 39 height 39
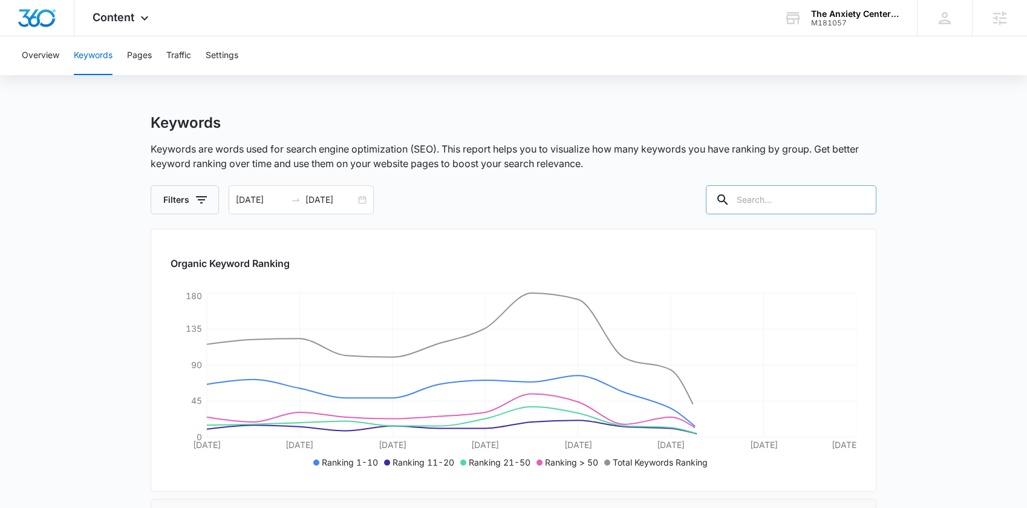
click at [786, 203] on input "text" at bounding box center [791, 199] width 171 height 29
drag, startPoint x: 275, startPoint y: 201, endPoint x: 276, endPoint y: 195, distance: 6.1
click at [276, 197] on input "09/24/2025" at bounding box center [261, 199] width 50 height 13
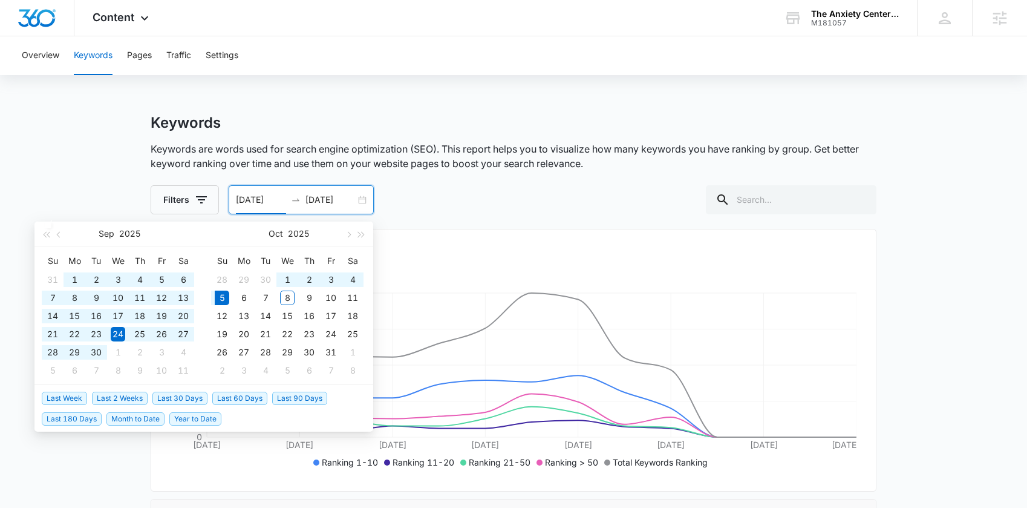
click at [192, 424] on span "Year to Date" at bounding box center [195, 418] width 52 height 13
type input "01/01/2025"
type input "10/05/2025"
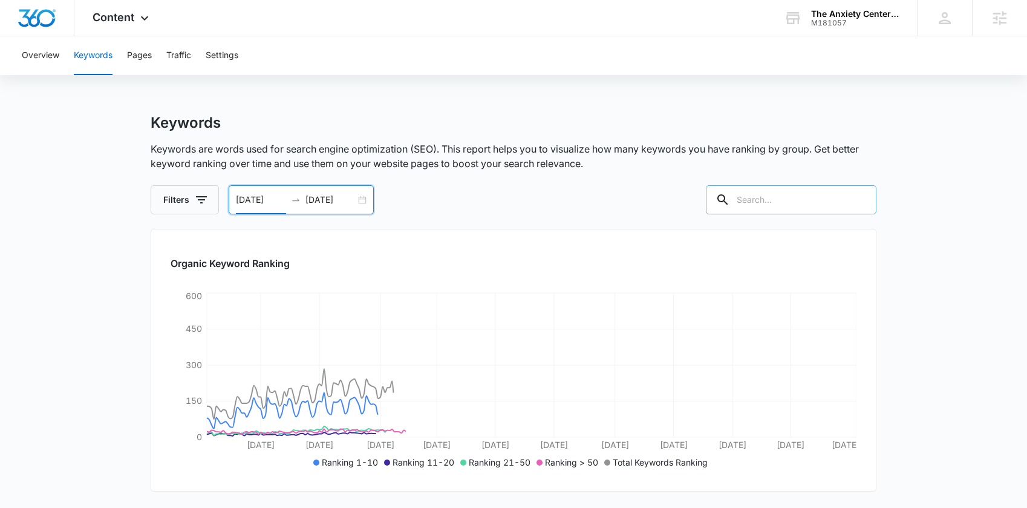
click at [768, 214] on input "text" at bounding box center [791, 199] width 171 height 29
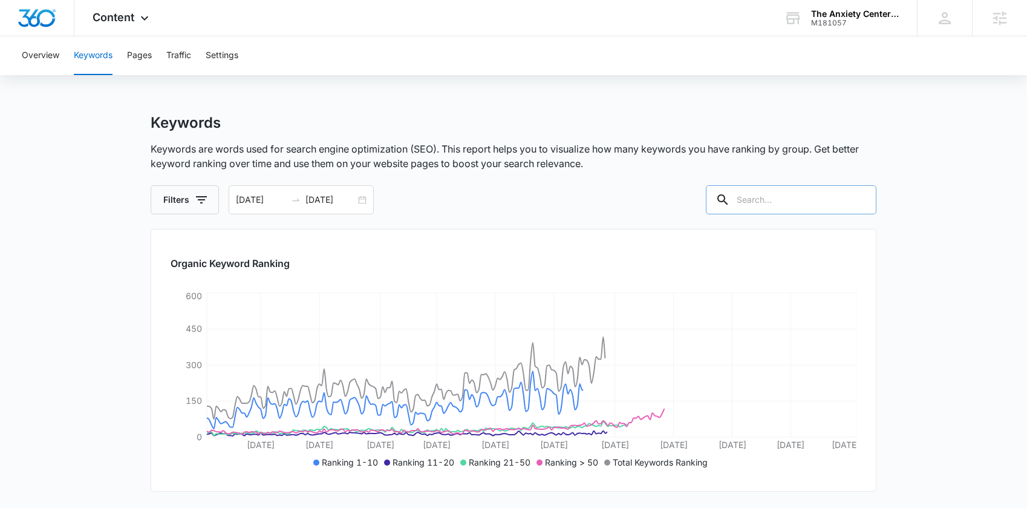
click at [771, 211] on input "text" at bounding box center [791, 199] width 171 height 29
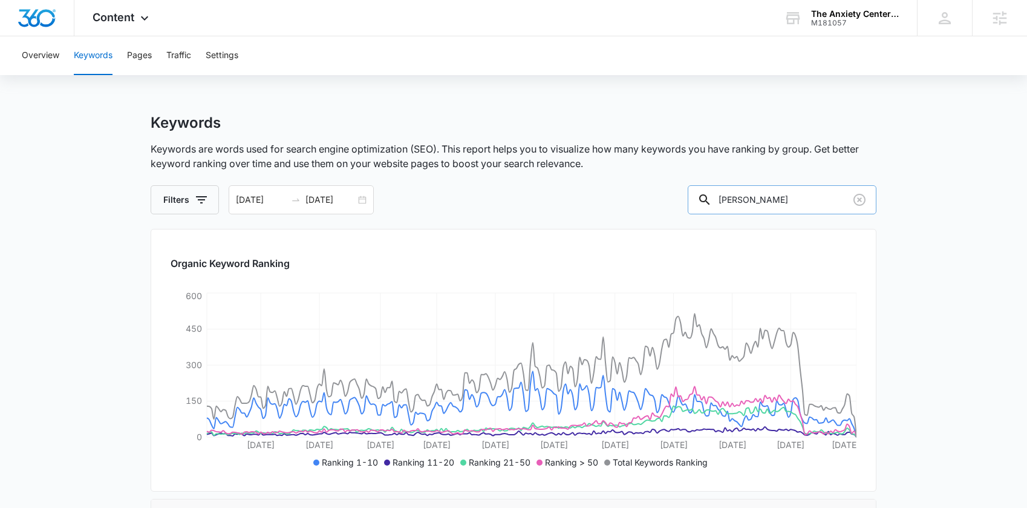
type input "Lawrence"
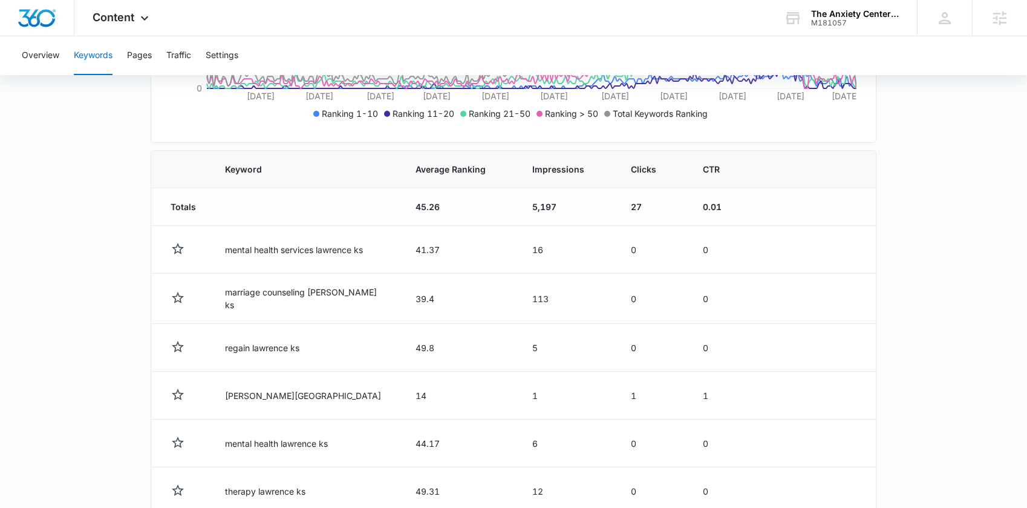
scroll to position [344, 0]
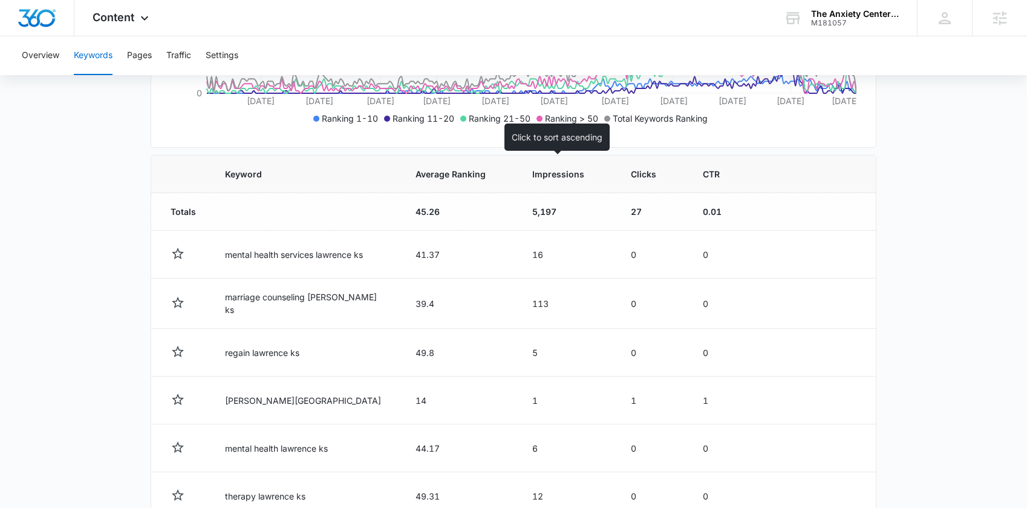
click at [544, 184] on th "Impressions" at bounding box center [567, 174] width 99 height 38
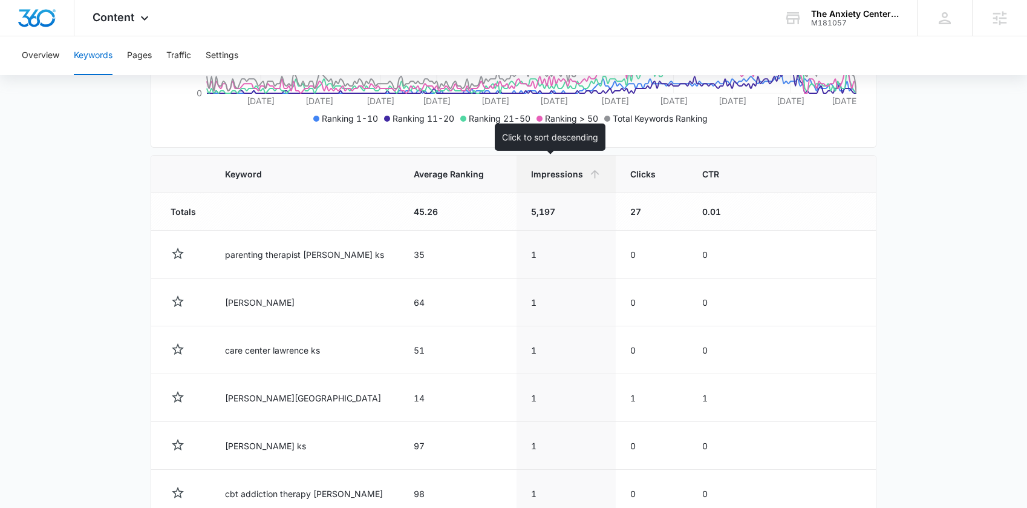
click at [526, 185] on th "Impressions" at bounding box center [566, 174] width 99 height 38
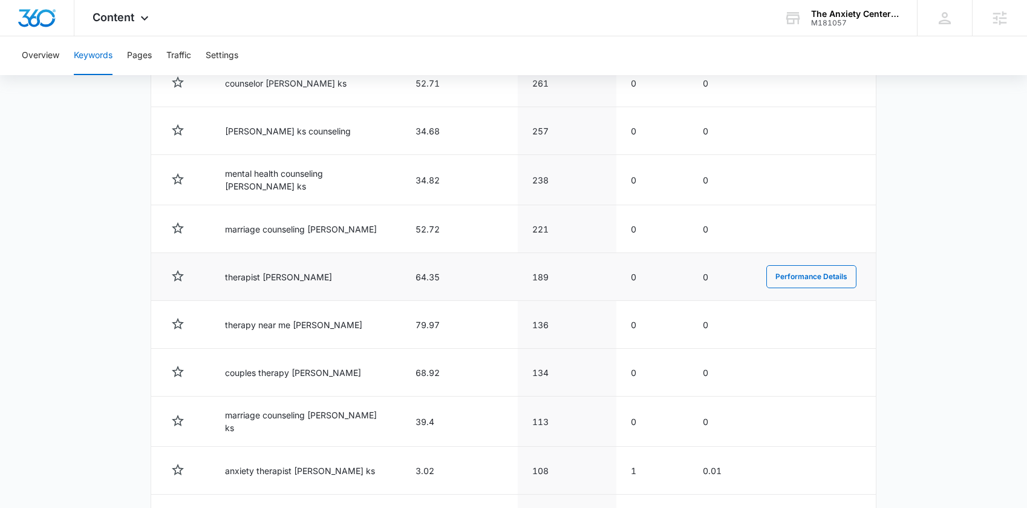
scroll to position [516, 0]
drag, startPoint x: 304, startPoint y: 270, endPoint x: 235, endPoint y: 261, distance: 69.6
click at [238, 261] on td "therapist lawrence" at bounding box center [306, 276] width 191 height 48
click at [335, 260] on td "therapist lawrence" at bounding box center [306, 276] width 191 height 48
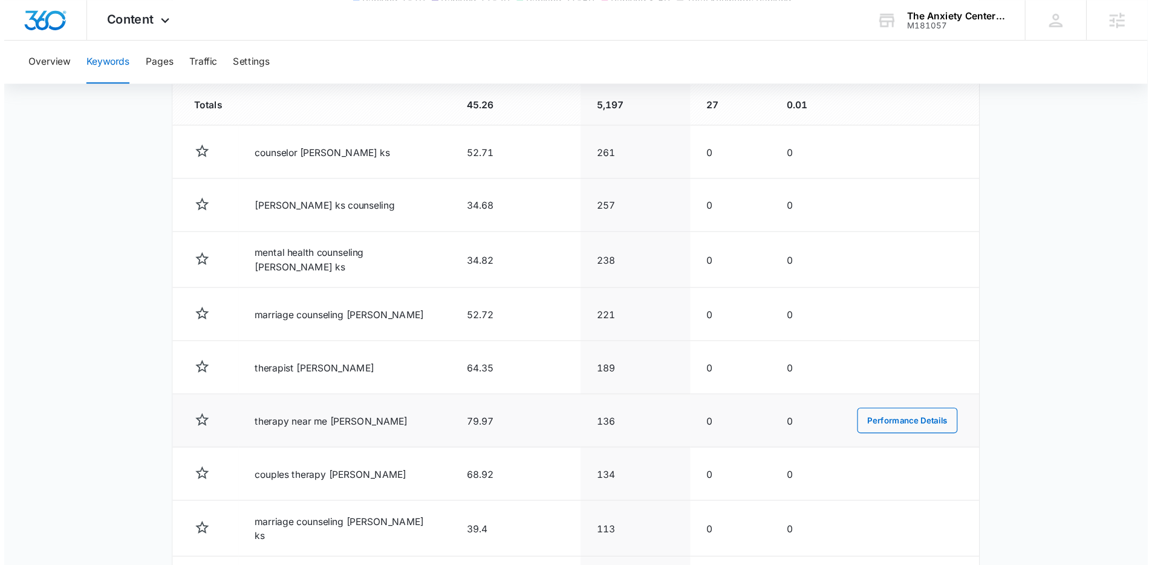
scroll to position [399, 0]
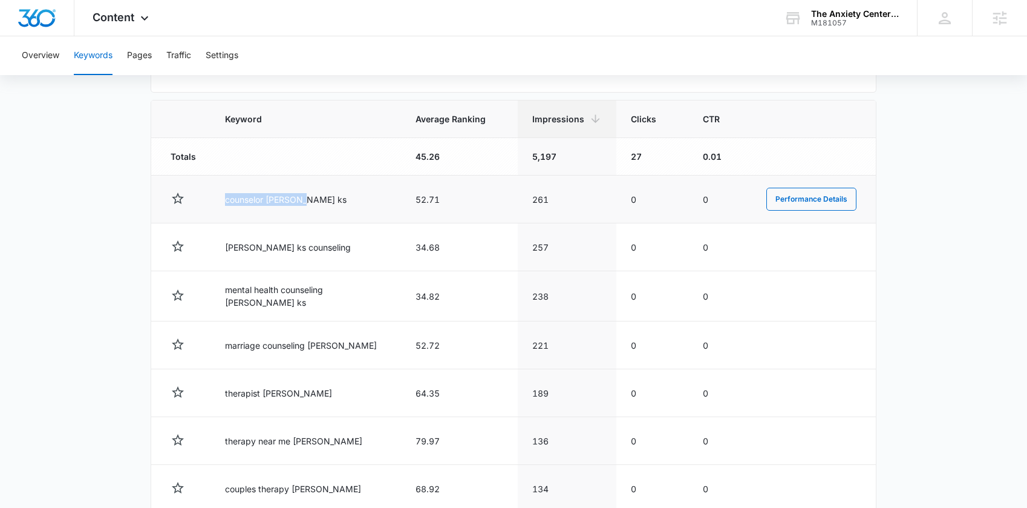
drag, startPoint x: 224, startPoint y: 197, endPoint x: 279, endPoint y: 197, distance: 55.0
click at [304, 204] on td "counselor lawrence ks" at bounding box center [306, 199] width 191 height 48
copy td "counselor lawrence"
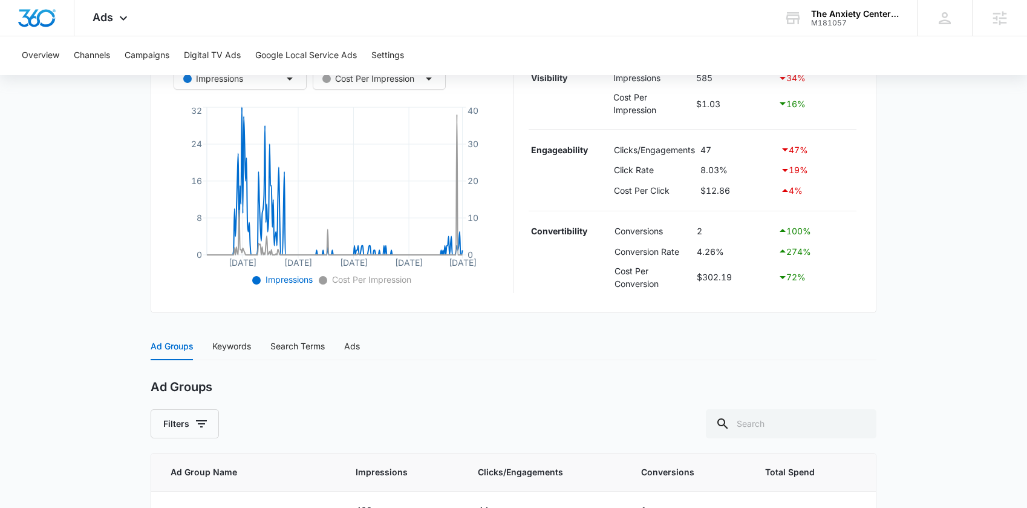
scroll to position [386, 0]
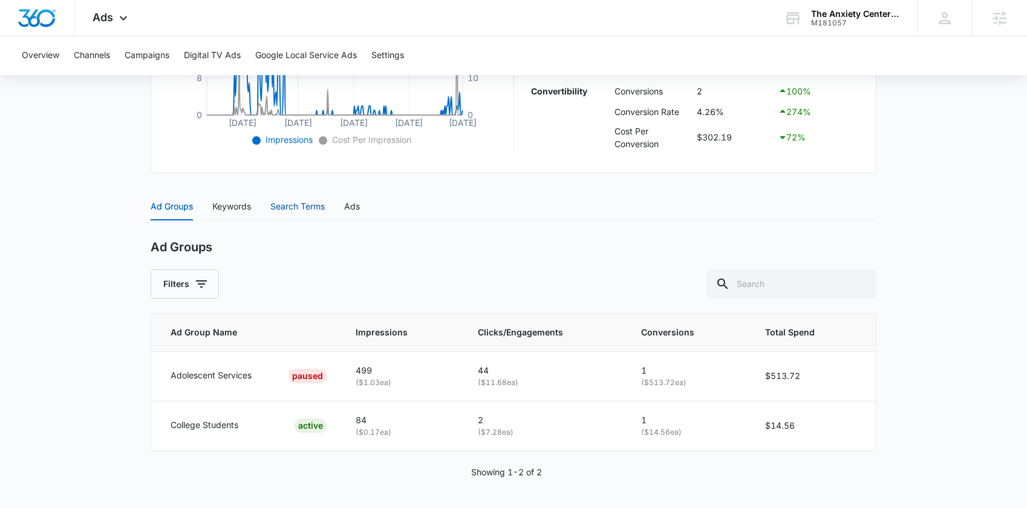
click at [298, 209] on div "Search Terms" at bounding box center [297, 206] width 54 height 13
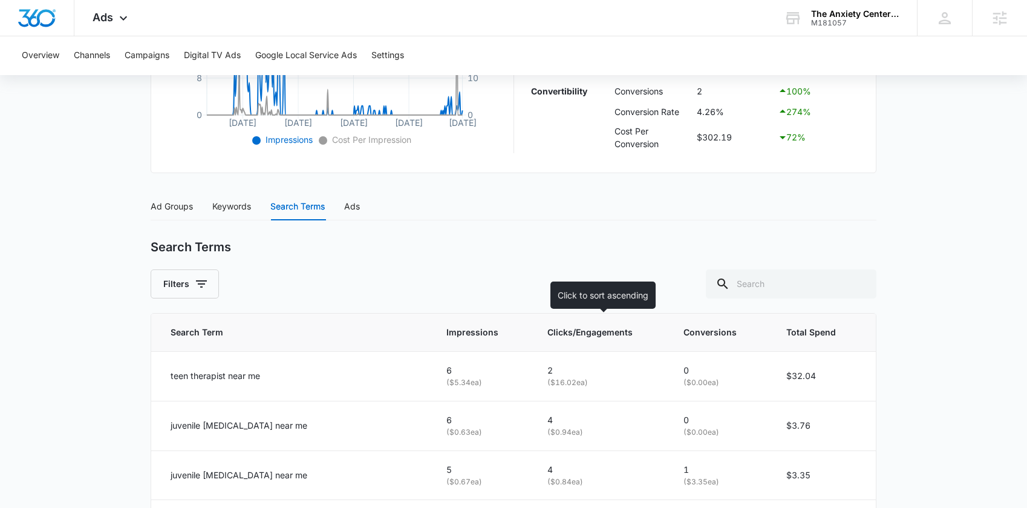
click at [601, 328] on span "Clicks/Engagements" at bounding box center [592, 331] width 90 height 13
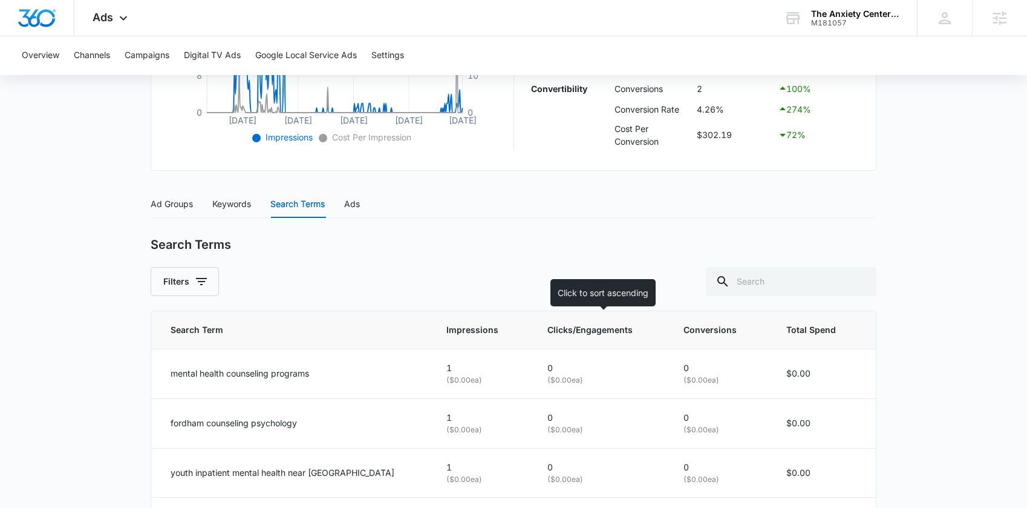
click at [605, 332] on span "Clicks/Engagements" at bounding box center [592, 329] width 90 height 13
click at [599, 331] on span "Clicks/Engagements" at bounding box center [592, 329] width 90 height 13
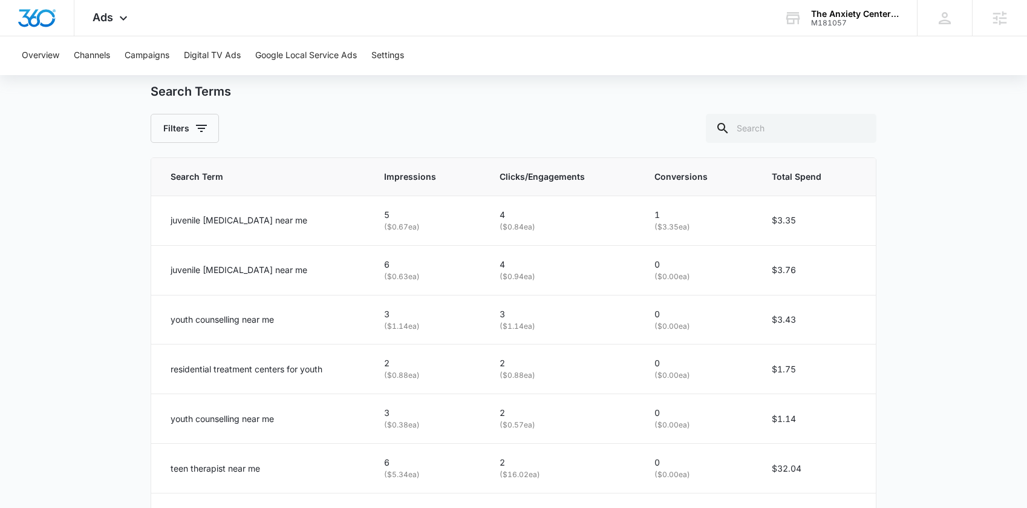
scroll to position [534, 0]
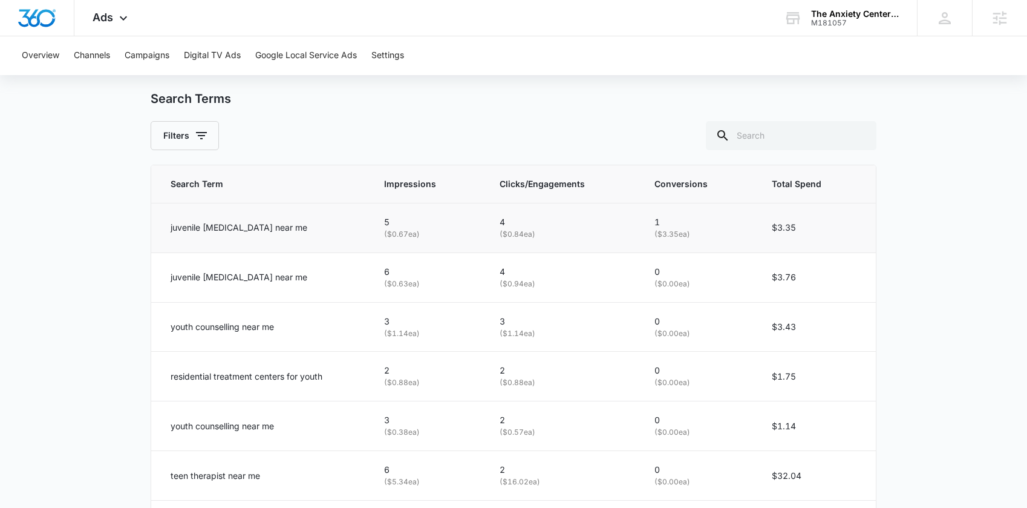
click at [232, 231] on p "juvenile psychologist near me" at bounding box center [239, 227] width 137 height 13
copy p "psychologist"
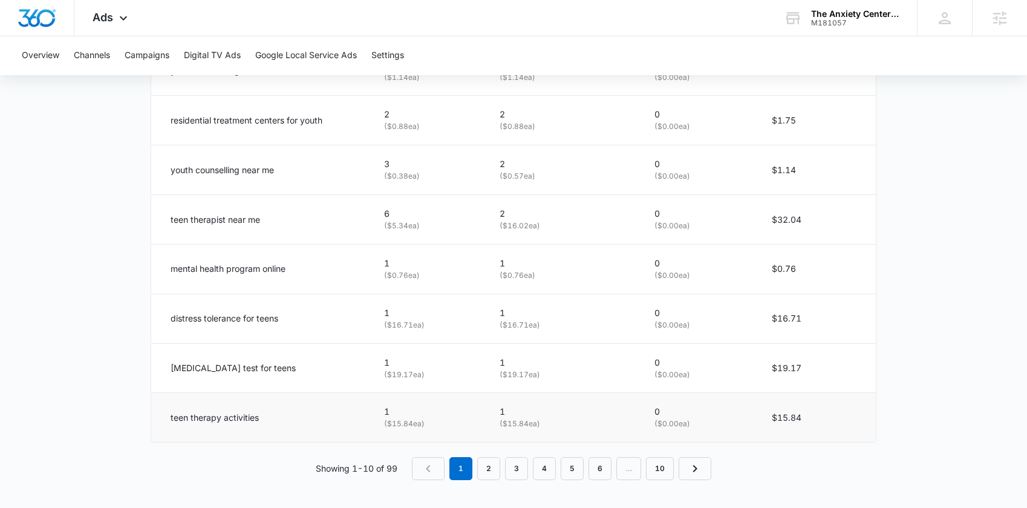
scroll to position [791, 0]
click at [489, 466] on link "2" at bounding box center [488, 466] width 23 height 23
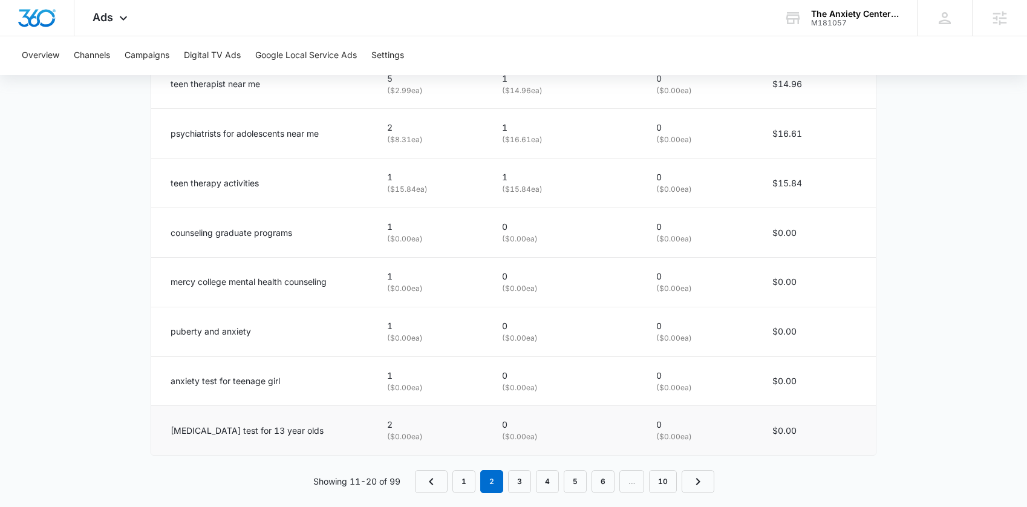
scroll to position [778, 0]
click at [517, 483] on link "3" at bounding box center [519, 480] width 23 height 23
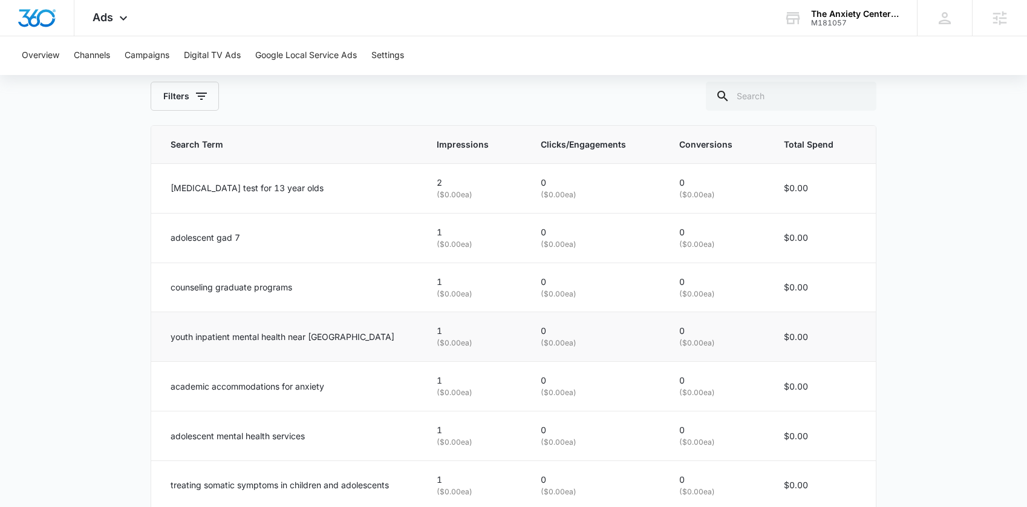
scroll to position [792, 0]
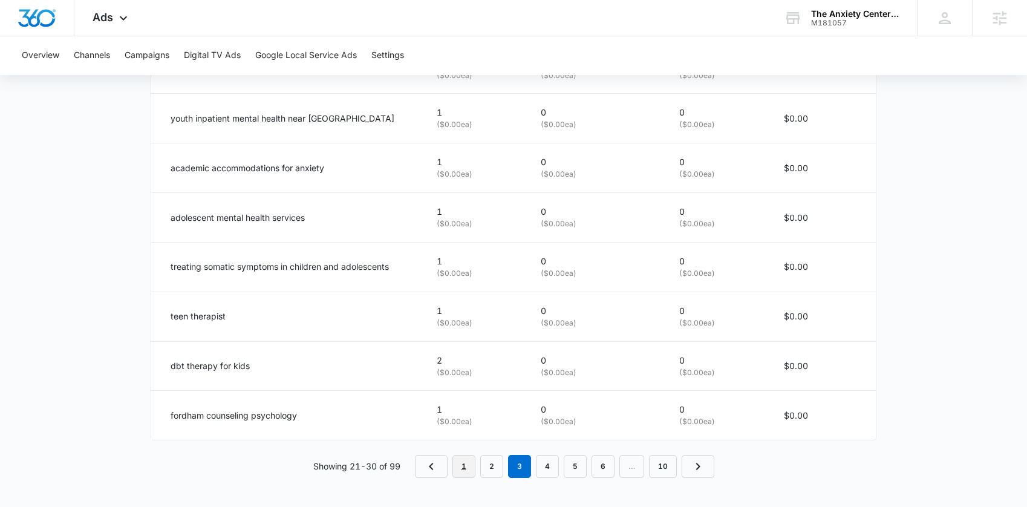
click at [456, 464] on link "1" at bounding box center [463, 466] width 23 height 23
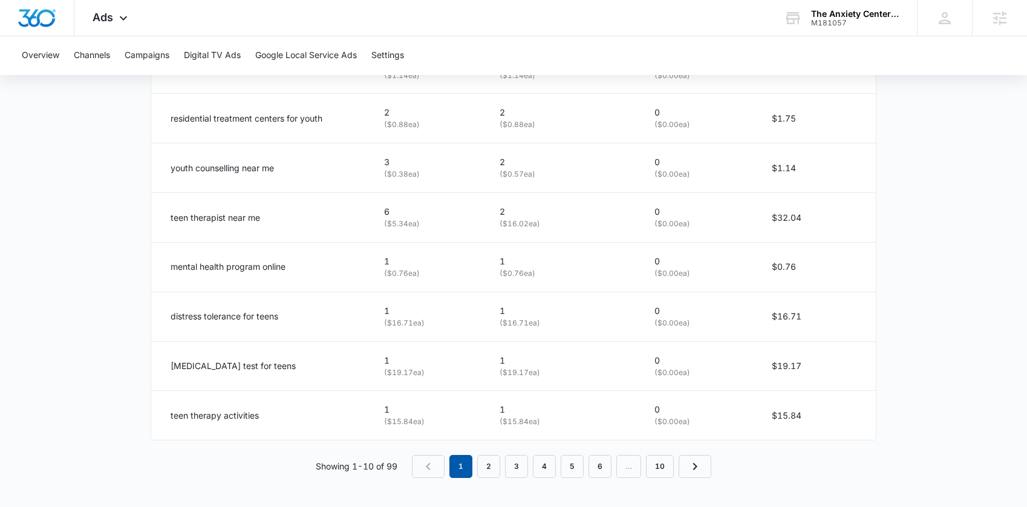
click at [461, 464] on em "1" at bounding box center [460, 466] width 23 height 23
click at [266, 319] on p "distress tolerance for teens" at bounding box center [225, 316] width 108 height 13
copy p "teens"
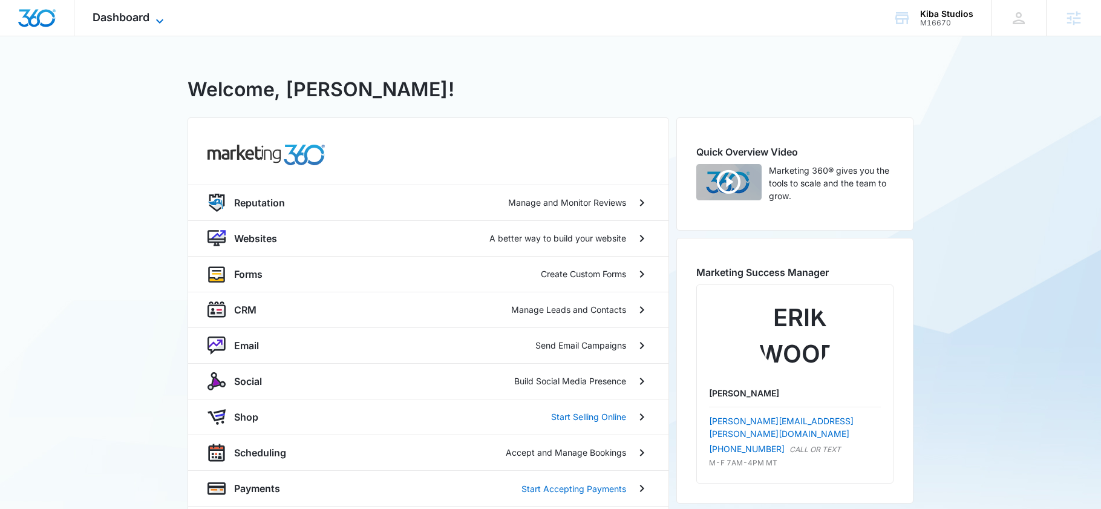
click at [145, 22] on span "Dashboard" at bounding box center [121, 17] width 57 height 13
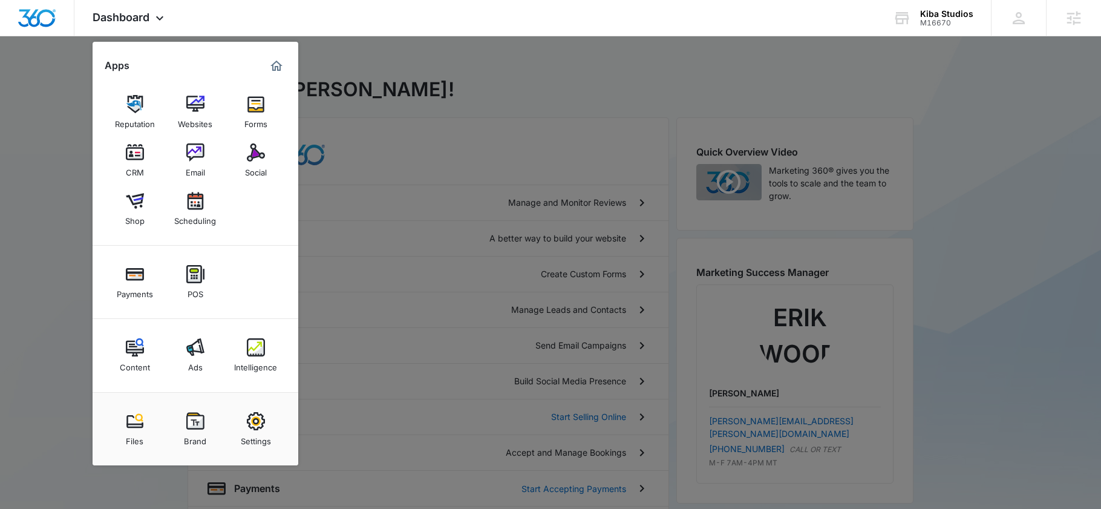
drag, startPoint x: 427, startPoint y: 162, endPoint x: 426, endPoint y: 153, distance: 9.1
click at [428, 161] on div at bounding box center [550, 254] width 1101 height 509
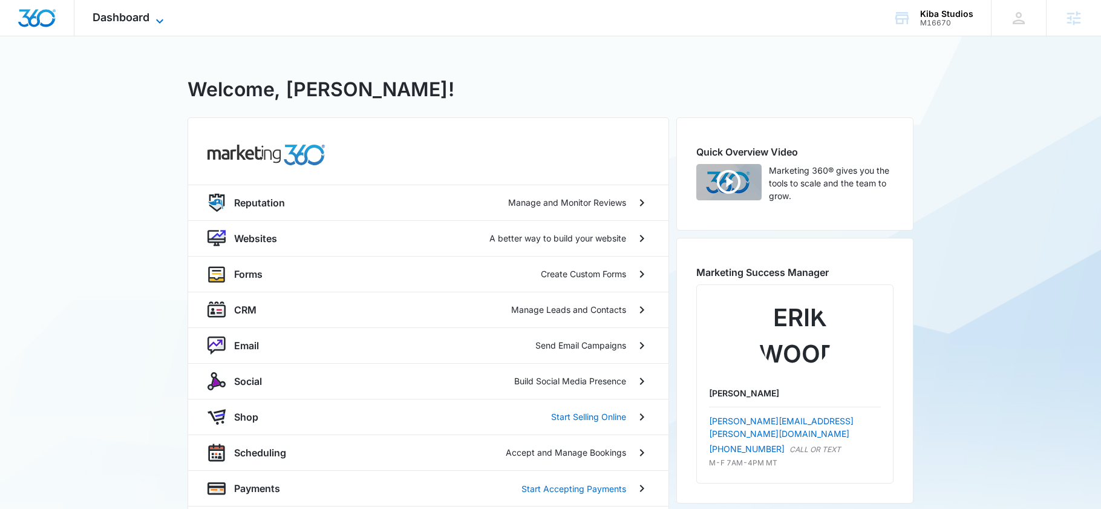
click at [143, 18] on span "Dashboard" at bounding box center [121, 17] width 57 height 13
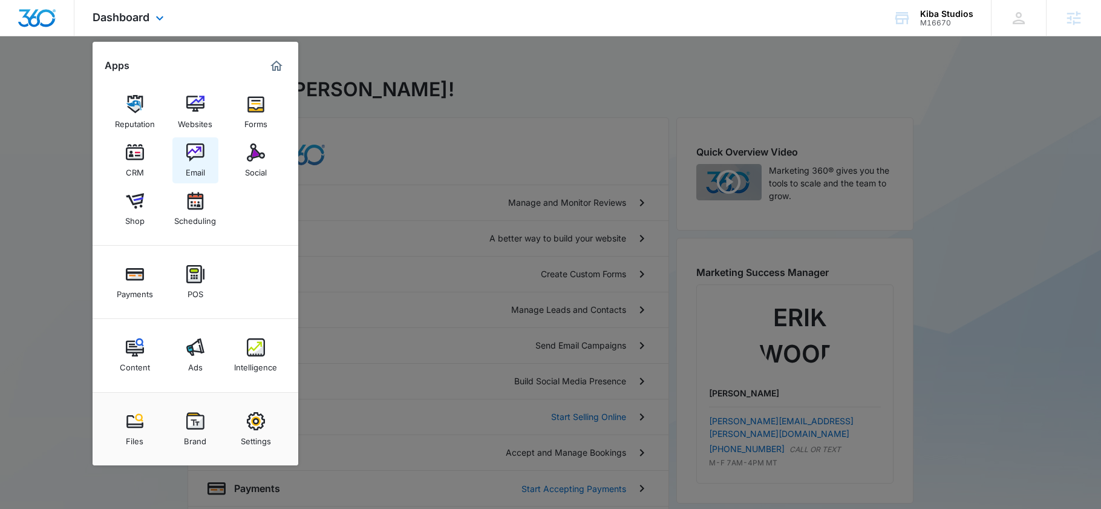
click at [209, 154] on link "Email" at bounding box center [195, 160] width 46 height 46
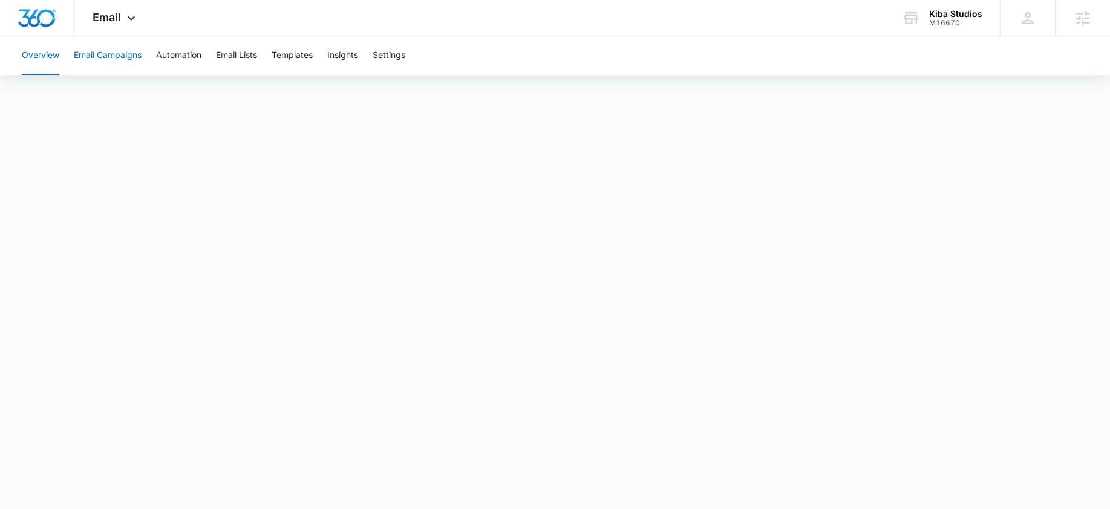
click at [122, 55] on button "Email Campaigns" at bounding box center [108, 55] width 68 height 39
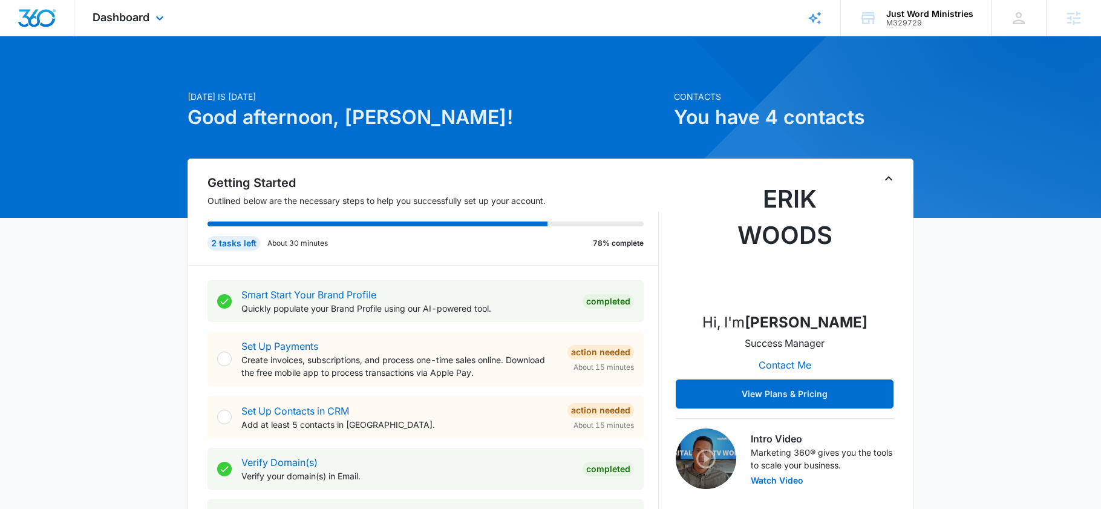
click at [134, 26] on div "Dashboard Apps Reputation Forms CRM Email Social POS Content Ads Intelligence F…" at bounding box center [129, 18] width 111 height 36
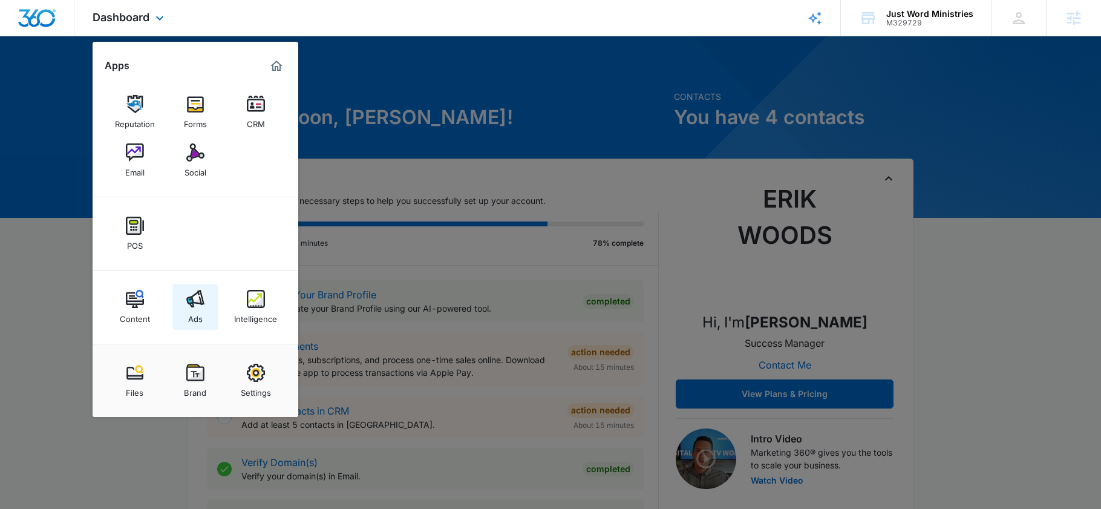
click at [188, 312] on div "Ads" at bounding box center [195, 316] width 15 height 16
